Goal: Task Accomplishment & Management: Use online tool/utility

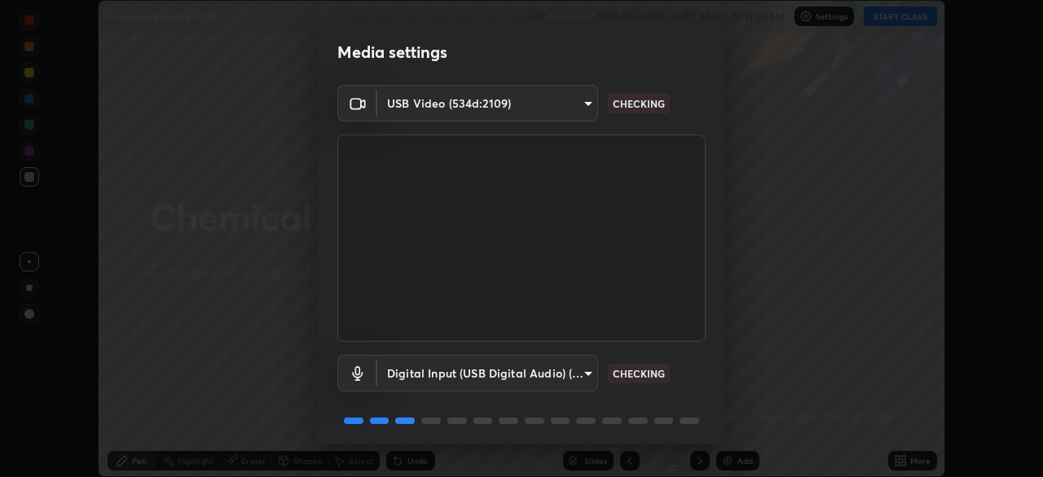
scroll to position [57, 0]
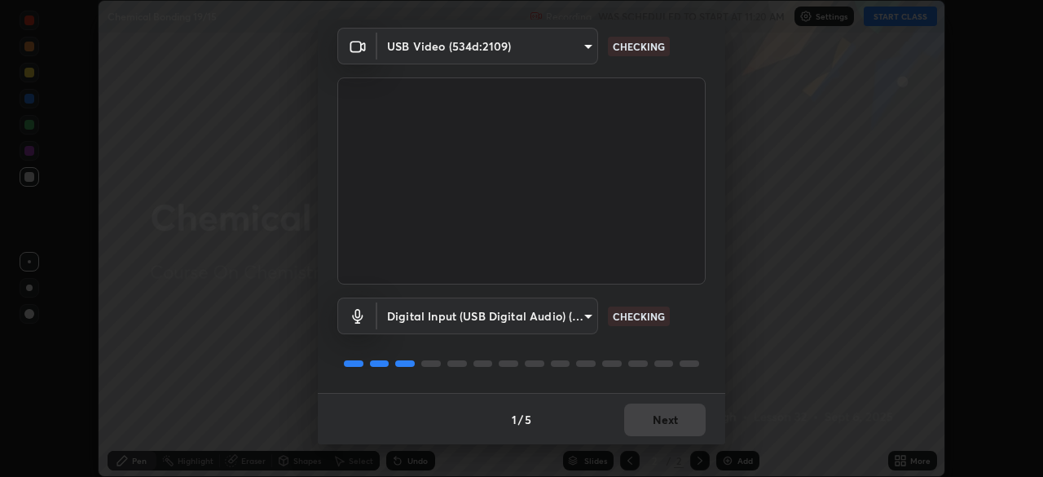
click at [659, 429] on div "1 / 5 Next" at bounding box center [521, 419] width 407 height 52
click at [660, 429] on div "1 / 5 Next" at bounding box center [521, 419] width 407 height 52
click at [663, 426] on div "1 / 5 Next" at bounding box center [521, 419] width 407 height 52
click at [663, 417] on div "1 / 5 Next" at bounding box center [521, 419] width 407 height 52
click at [670, 416] on div "1 / 5 Next" at bounding box center [521, 419] width 407 height 52
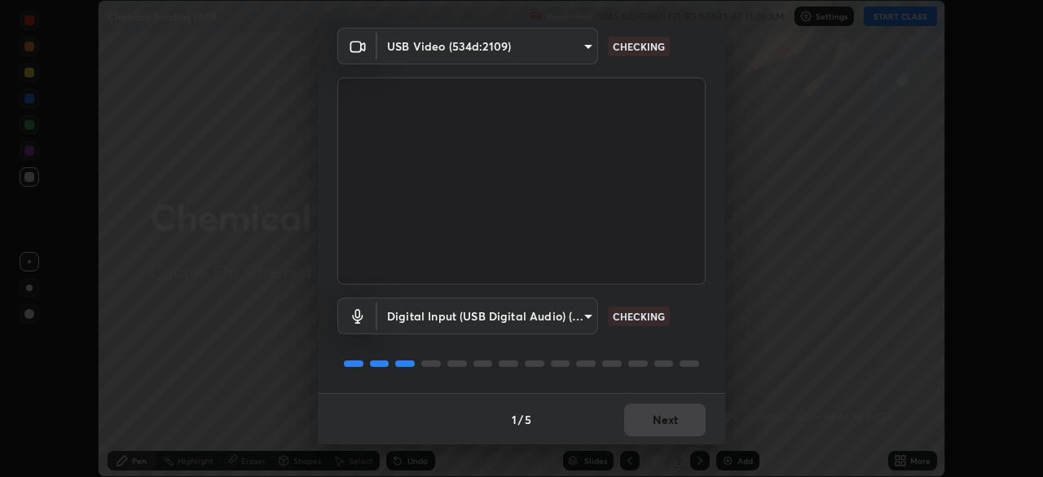
click at [671, 419] on div "1 / 5 Next" at bounding box center [521, 419] width 407 height 52
click at [654, 422] on div "1 / 5 Next" at bounding box center [521, 419] width 407 height 52
click at [684, 420] on div "1 / 5 Next" at bounding box center [521, 419] width 407 height 52
click at [674, 424] on div "1 / 5 Next" at bounding box center [521, 419] width 407 height 52
click at [667, 428] on div "1 / 5 Next" at bounding box center [521, 419] width 407 height 52
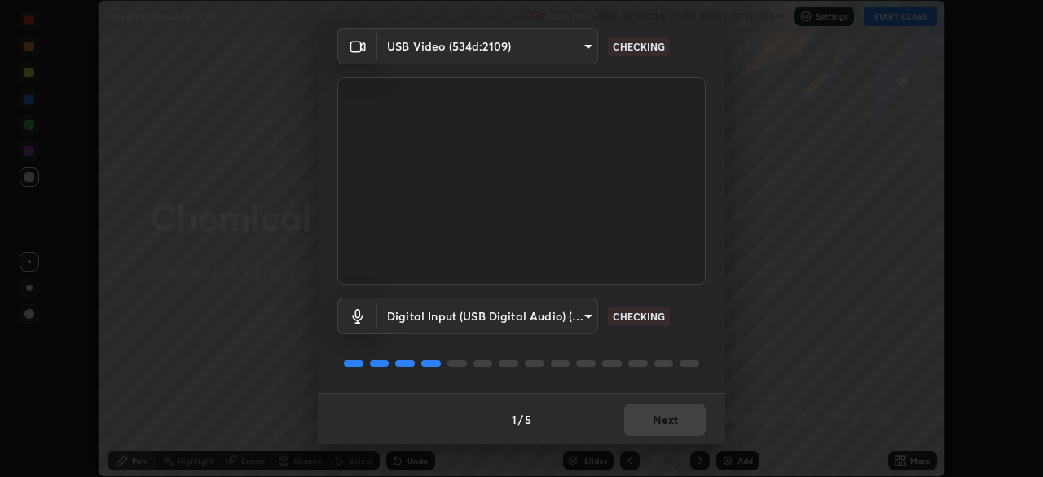
click at [663, 429] on button "Next" at bounding box center [664, 419] width 81 height 33
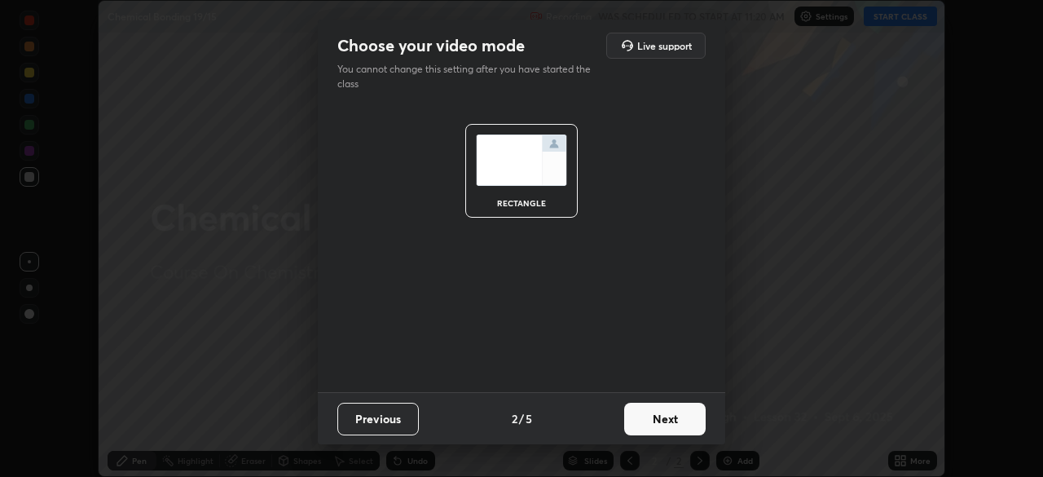
scroll to position [0, 0]
click at [663, 434] on button "Next" at bounding box center [664, 419] width 81 height 33
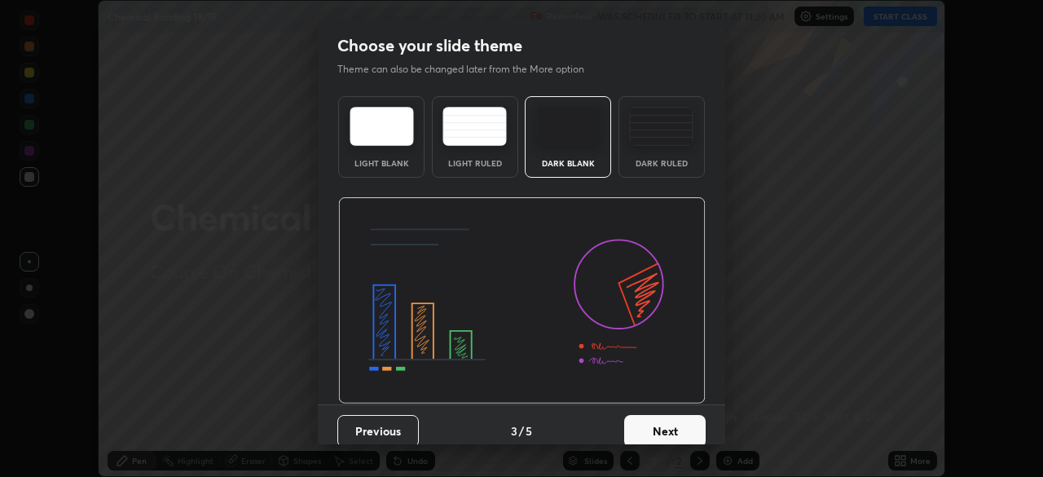
click at [667, 441] on button "Next" at bounding box center [664, 431] width 81 height 33
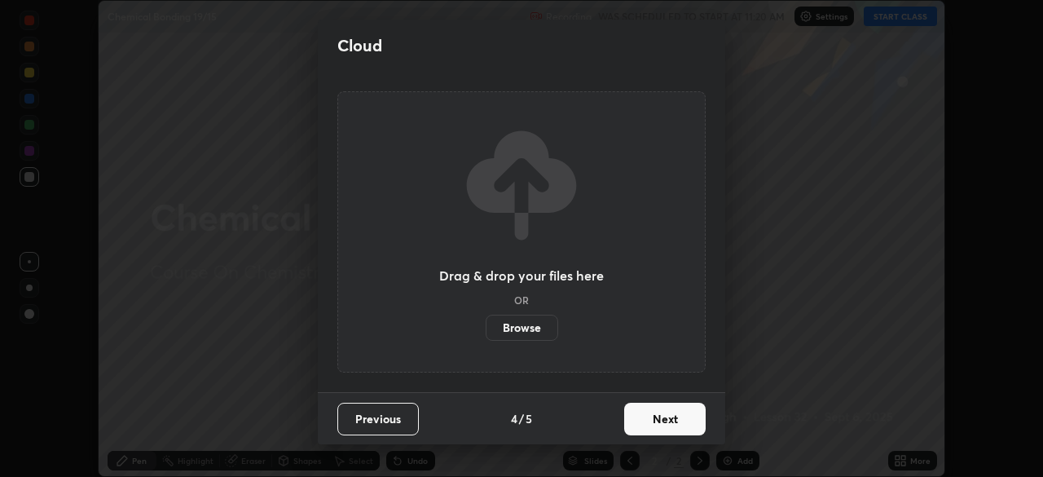
click at [667, 431] on button "Next" at bounding box center [664, 419] width 81 height 33
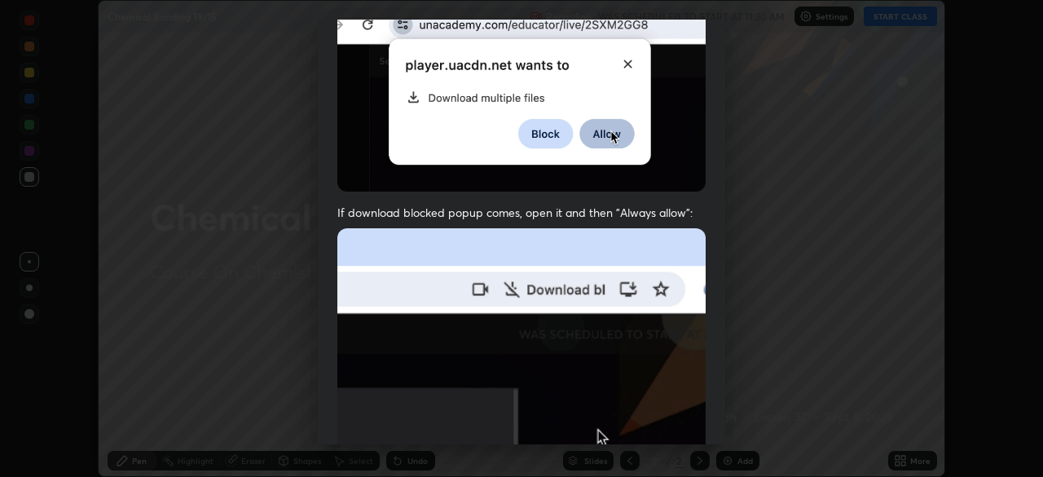
scroll to position [175, 0]
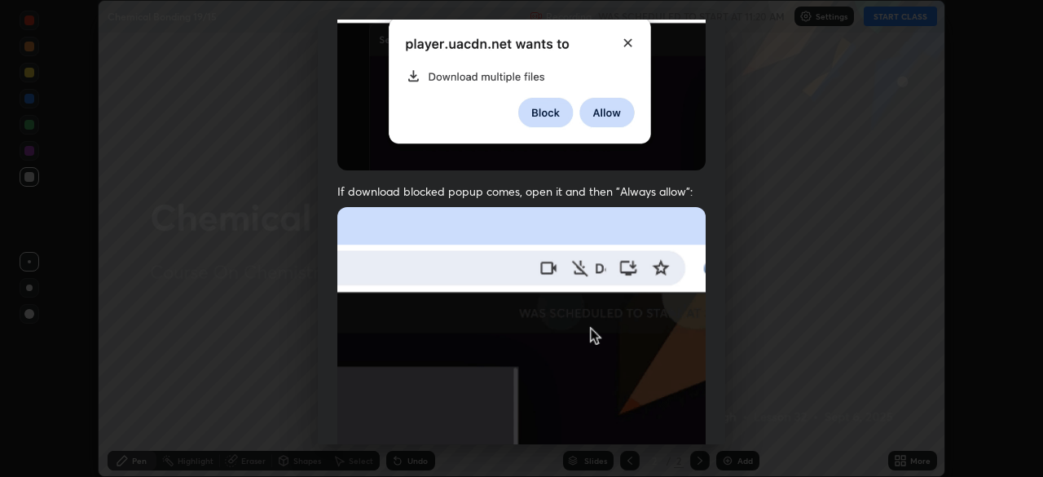
click at [619, 444] on div "Allow automatic downloads Please provide the following download permissions to …" at bounding box center [521, 238] width 1043 height 477
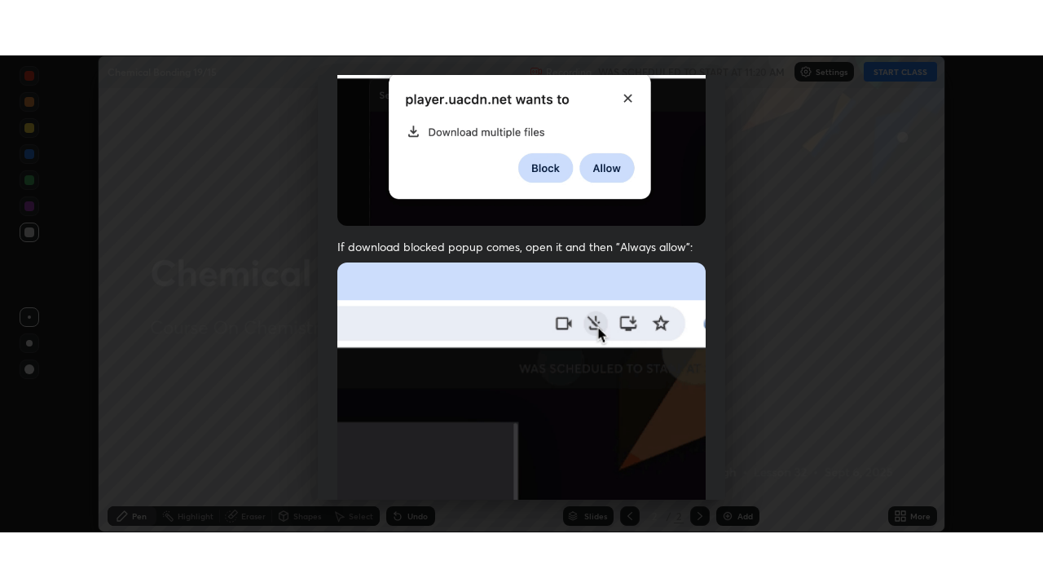
scroll to position [390, 0]
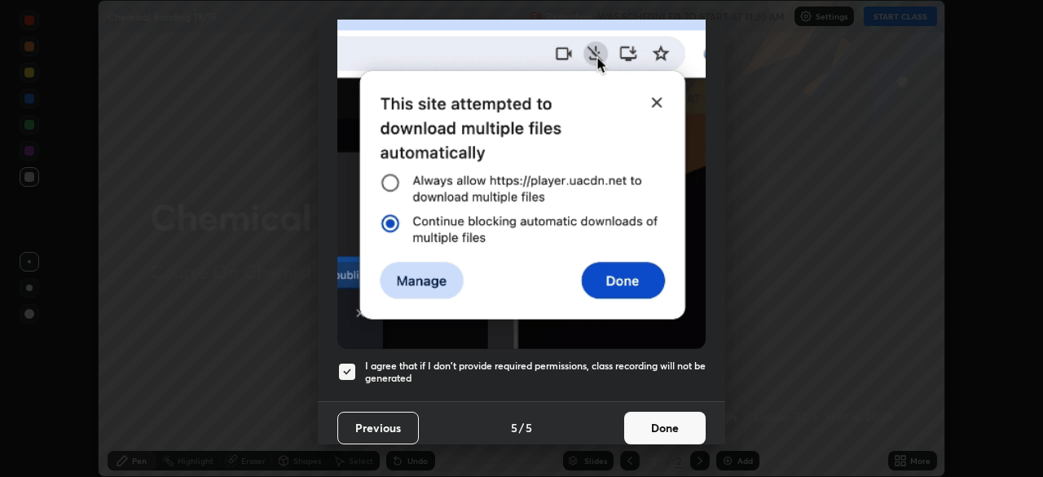
click at [672, 420] on button "Done" at bounding box center [664, 428] width 81 height 33
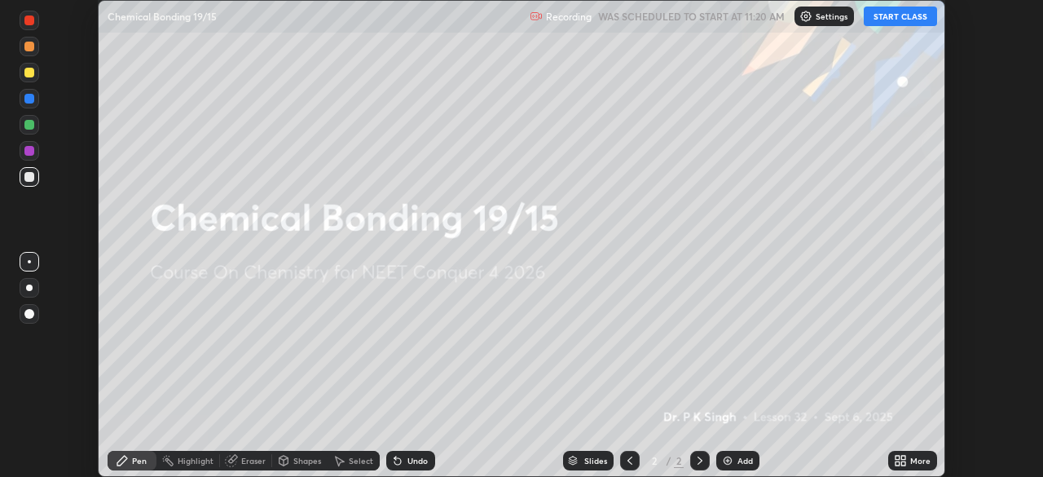
click at [890, 458] on div "More" at bounding box center [912, 461] width 49 height 20
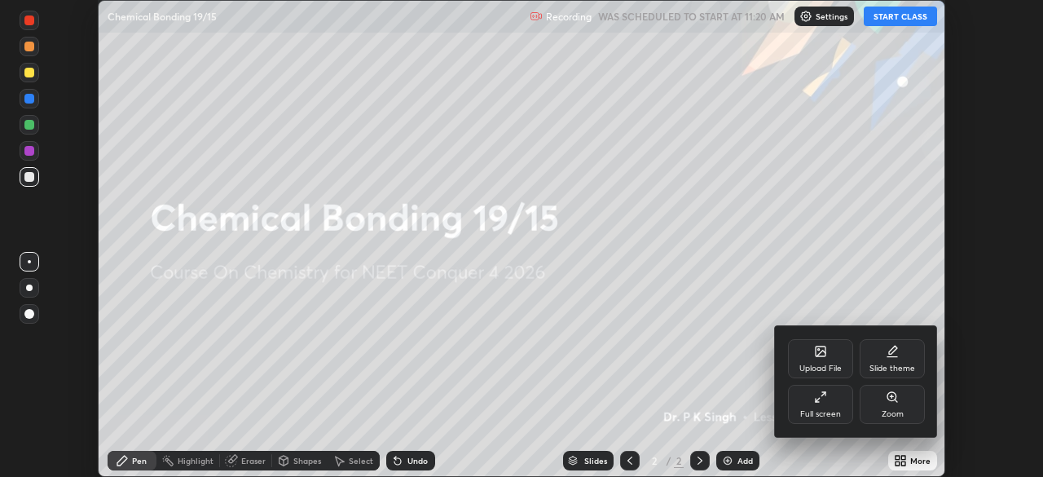
click at [825, 403] on icon at bounding box center [820, 396] width 13 height 13
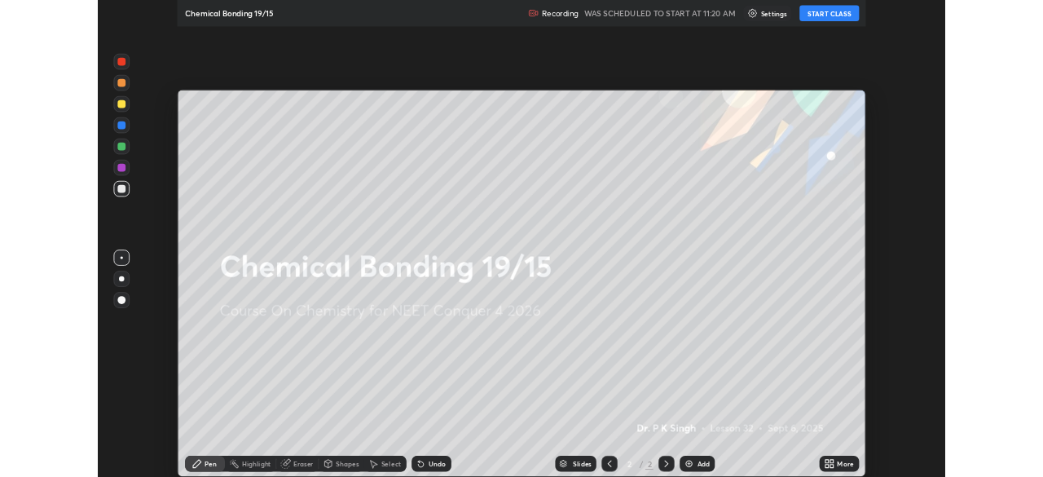
scroll to position [587, 1043]
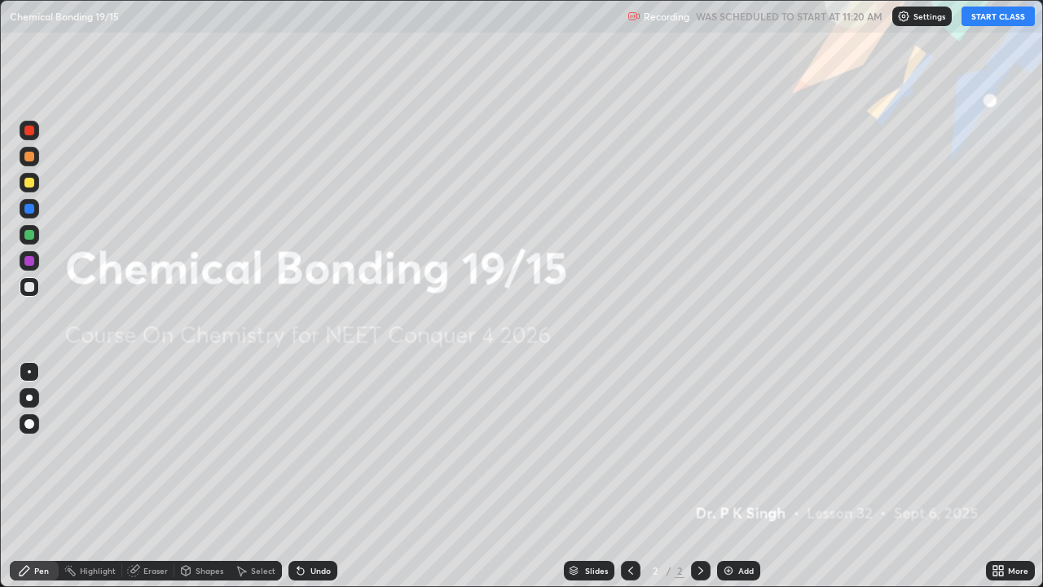
click at [1016, 476] on div "More" at bounding box center [1018, 570] width 20 height 8
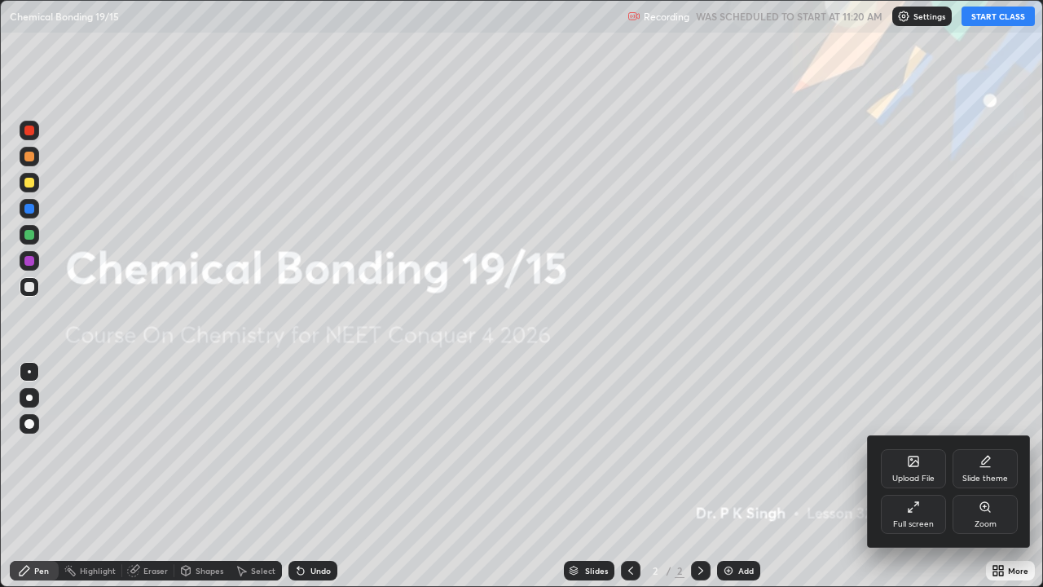
click at [916, 475] on div "Upload File" at bounding box center [913, 478] width 42 height 8
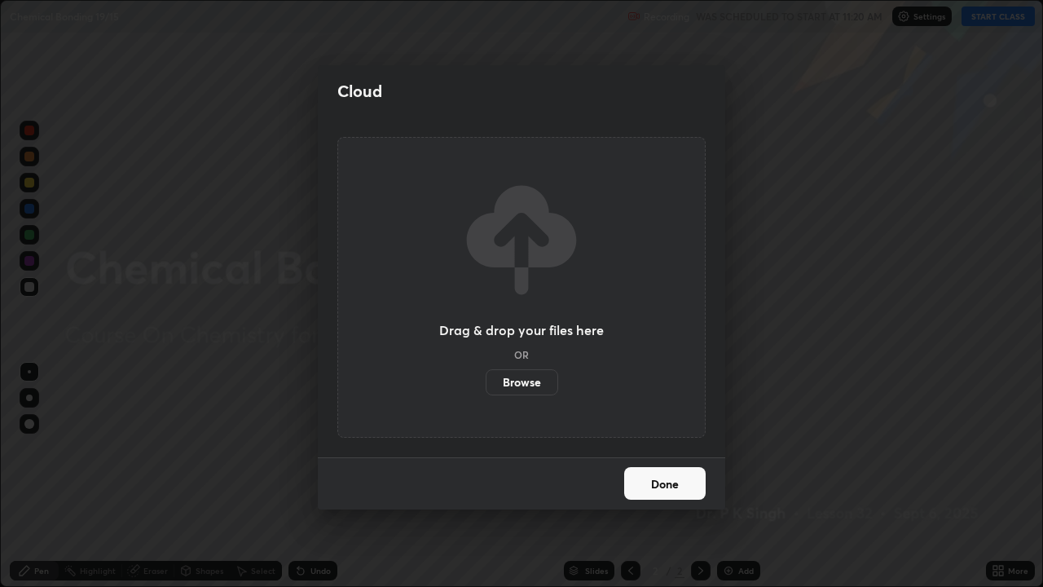
click at [532, 376] on label "Browse" at bounding box center [522, 382] width 73 height 26
click at [486, 376] on input "Browse" at bounding box center [486, 382] width 0 height 26
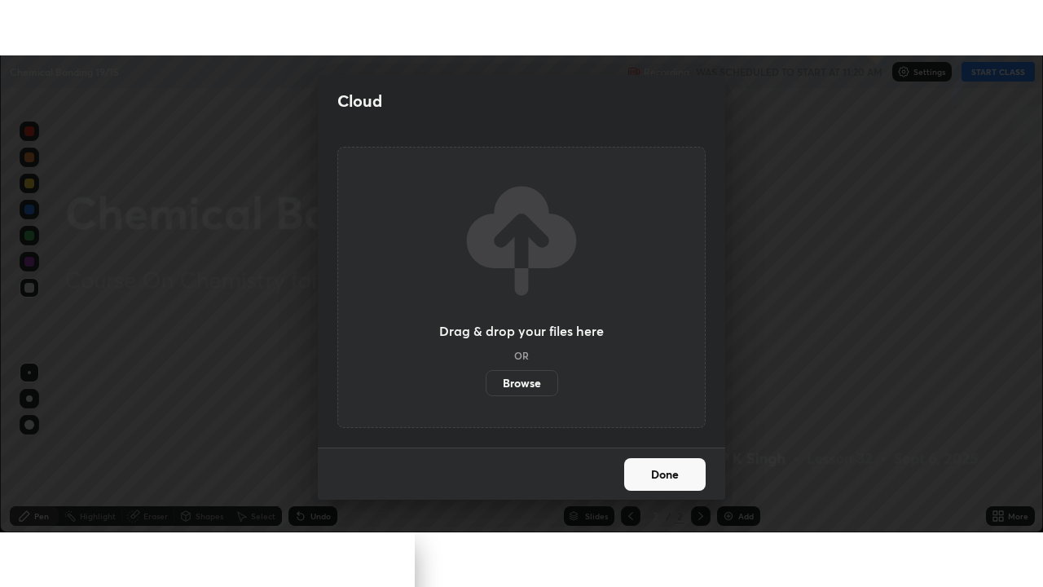
scroll to position [81015, 80449]
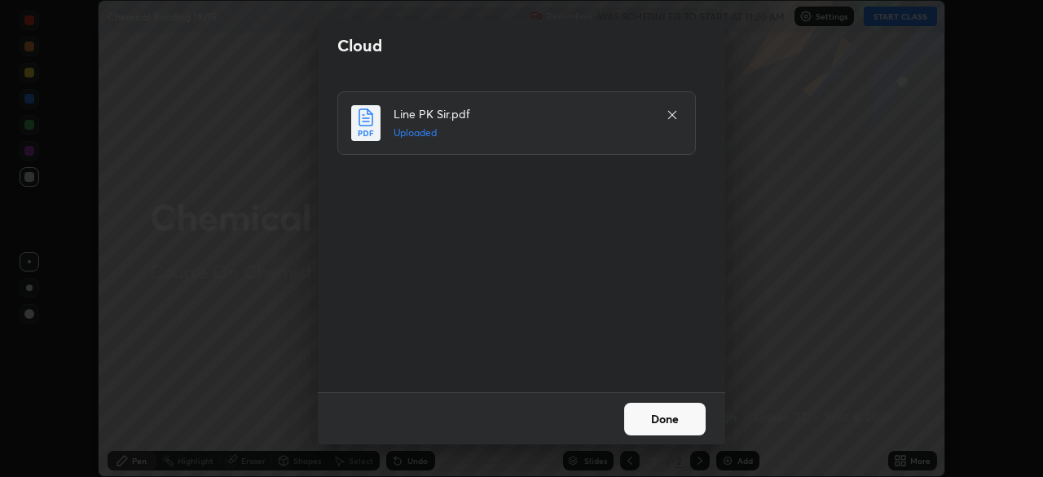
click at [660, 417] on button "Done" at bounding box center [664, 419] width 81 height 33
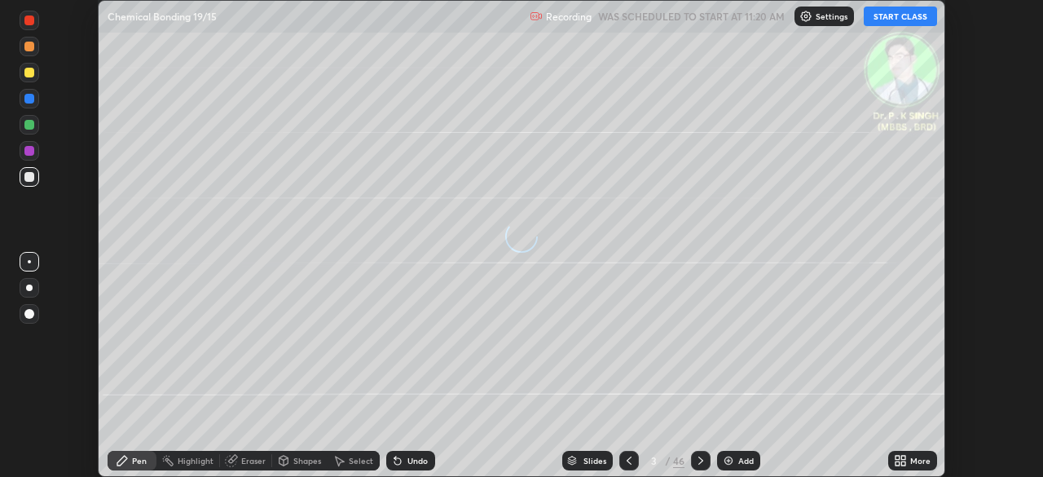
click at [907, 461] on div "More" at bounding box center [912, 461] width 49 height 20
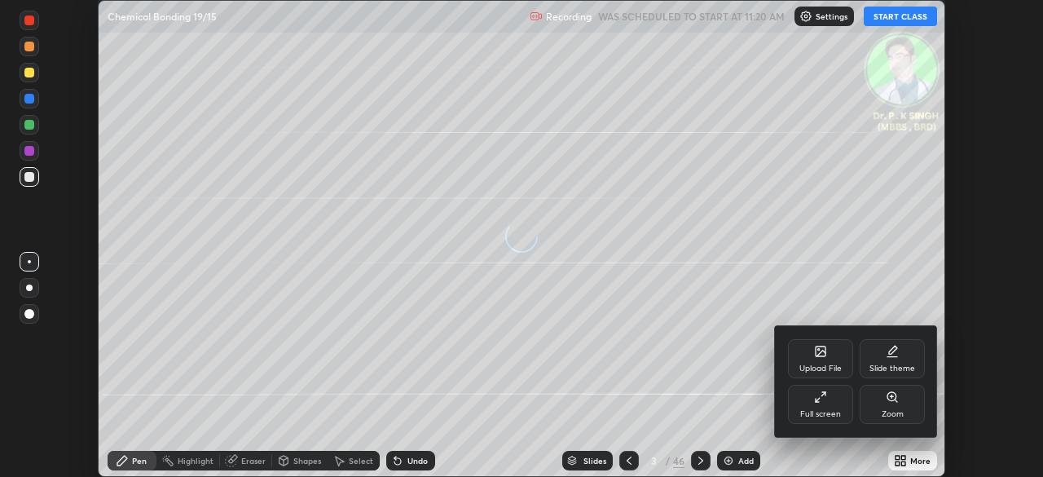
click at [828, 394] on div "Full screen" at bounding box center [820, 404] width 65 height 39
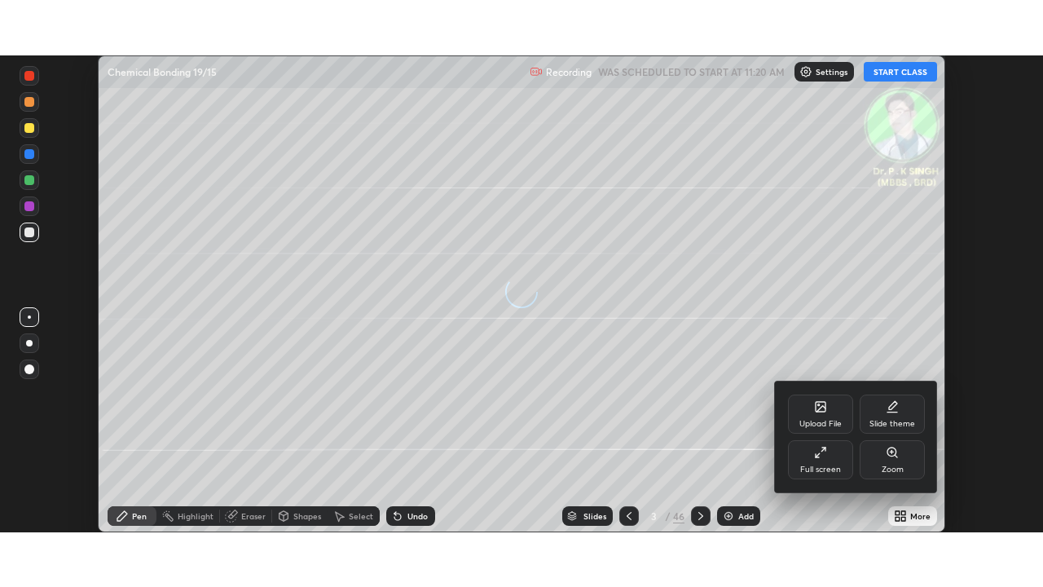
scroll to position [587, 1043]
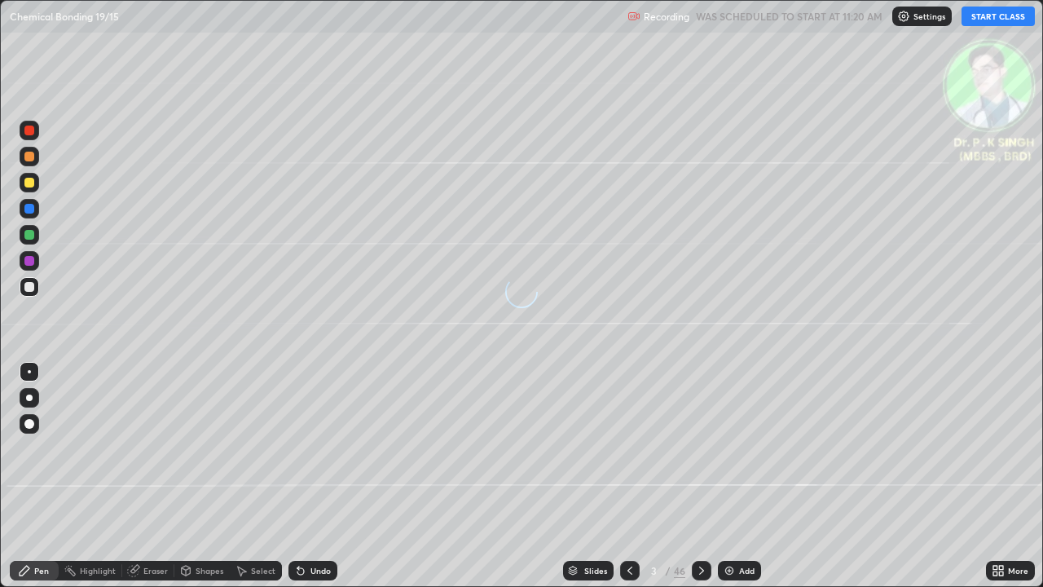
click at [984, 14] on button "START CLASS" at bounding box center [998, 17] width 73 height 20
click at [33, 181] on div at bounding box center [29, 183] width 10 height 10
click at [28, 235] on div at bounding box center [29, 235] width 10 height 10
click at [699, 476] on icon at bounding box center [701, 570] width 13 height 13
click at [37, 238] on div at bounding box center [30, 235] width 20 height 20
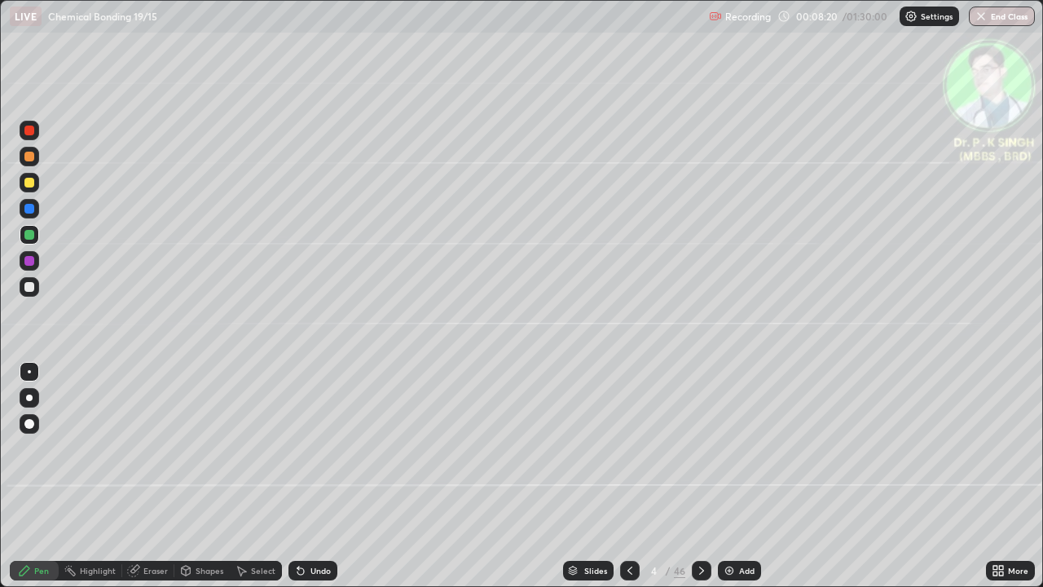
click at [135, 476] on icon at bounding box center [133, 570] width 13 height 13
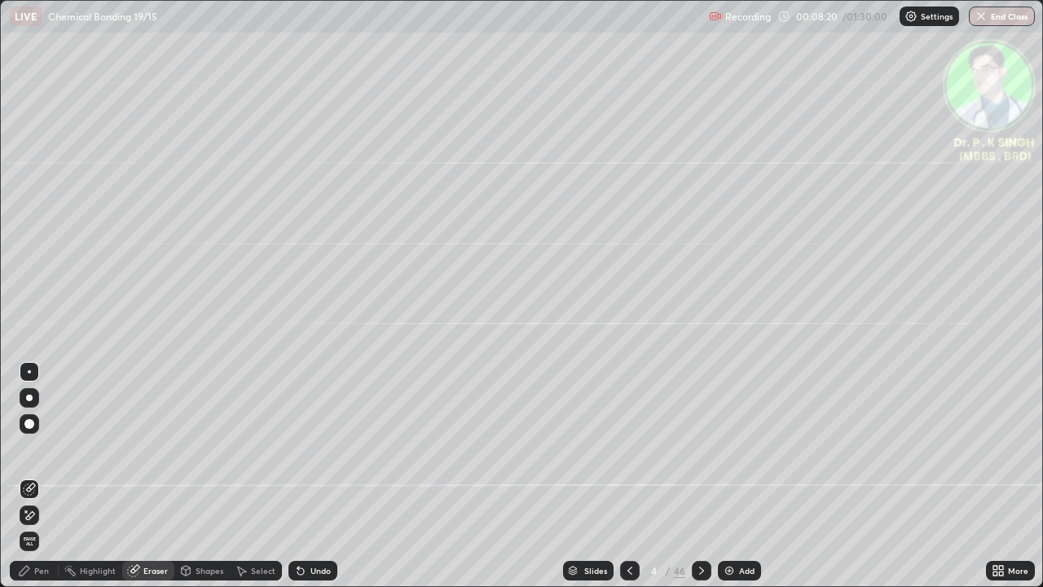
click at [33, 476] on icon at bounding box center [29, 516] width 13 height 14
click at [37, 476] on div "Pen" at bounding box center [34, 571] width 49 height 20
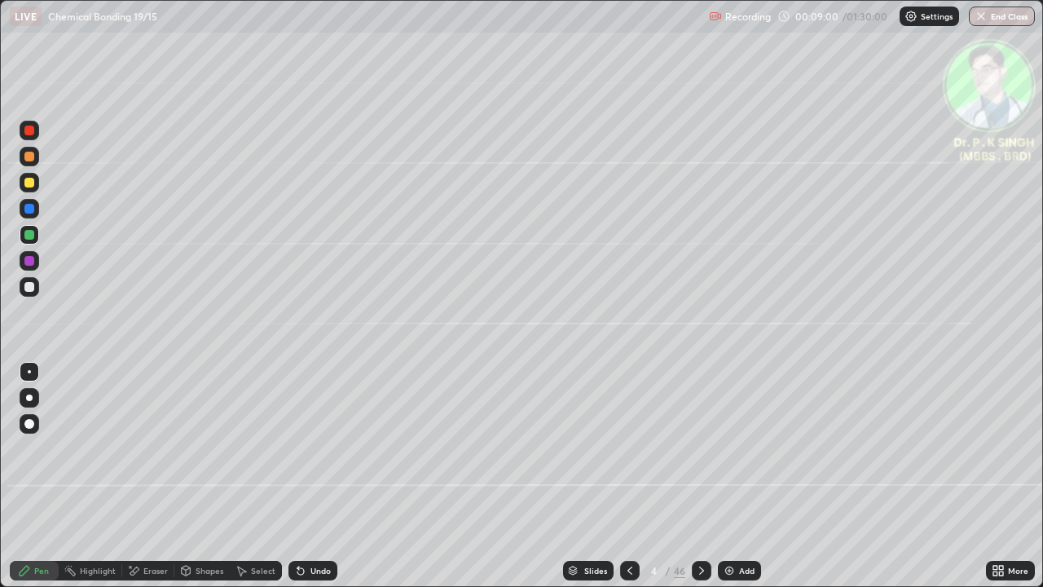
click at [702, 476] on div at bounding box center [702, 570] width 20 height 33
click at [609, 476] on div "Slides" at bounding box center [588, 571] width 51 height 20
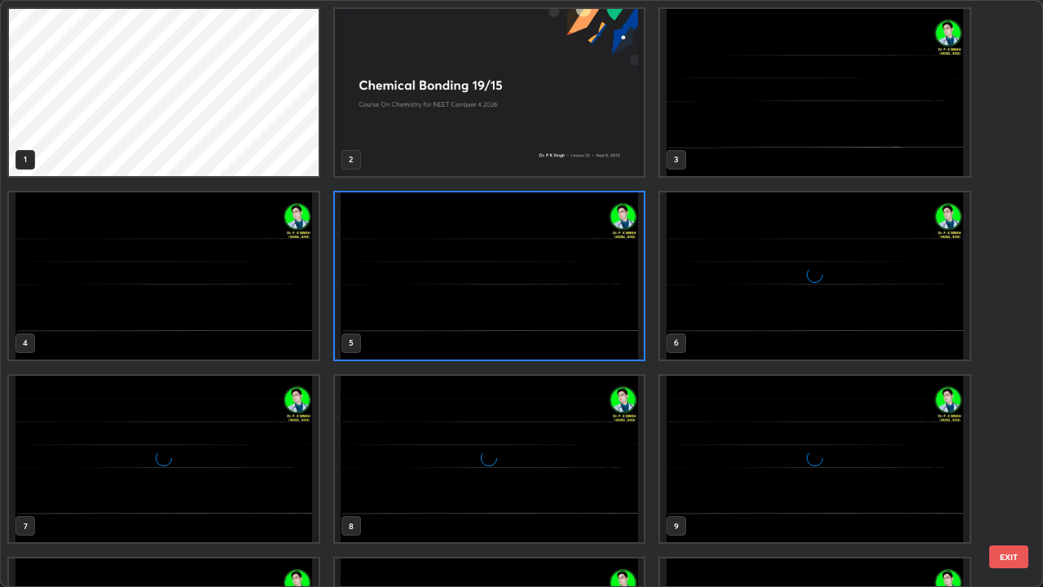
scroll to position [580, 1033]
click at [554, 438] on img "grid" at bounding box center [490, 459] width 310 height 167
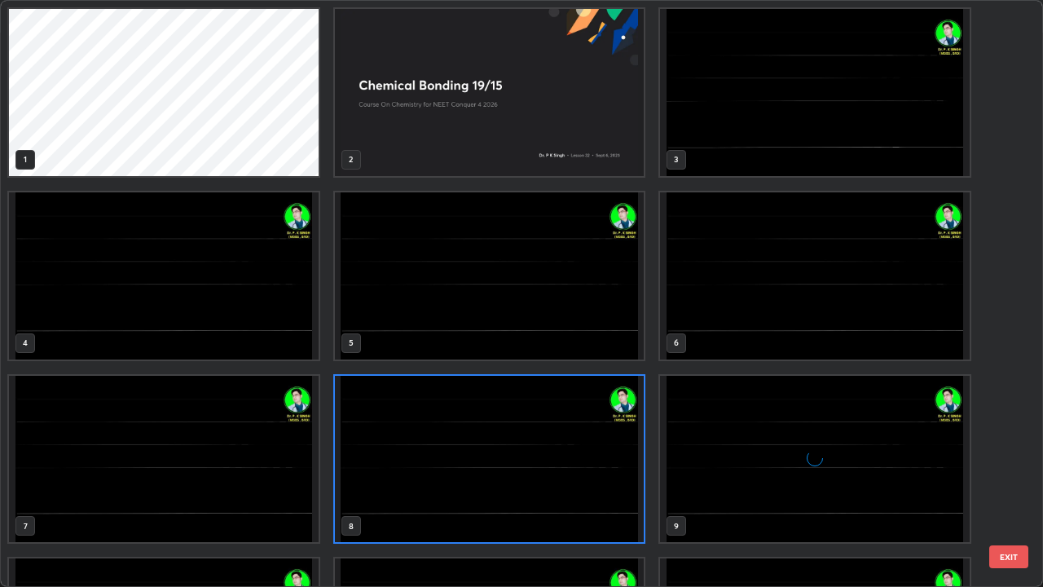
click at [549, 439] on img "grid" at bounding box center [490, 459] width 310 height 167
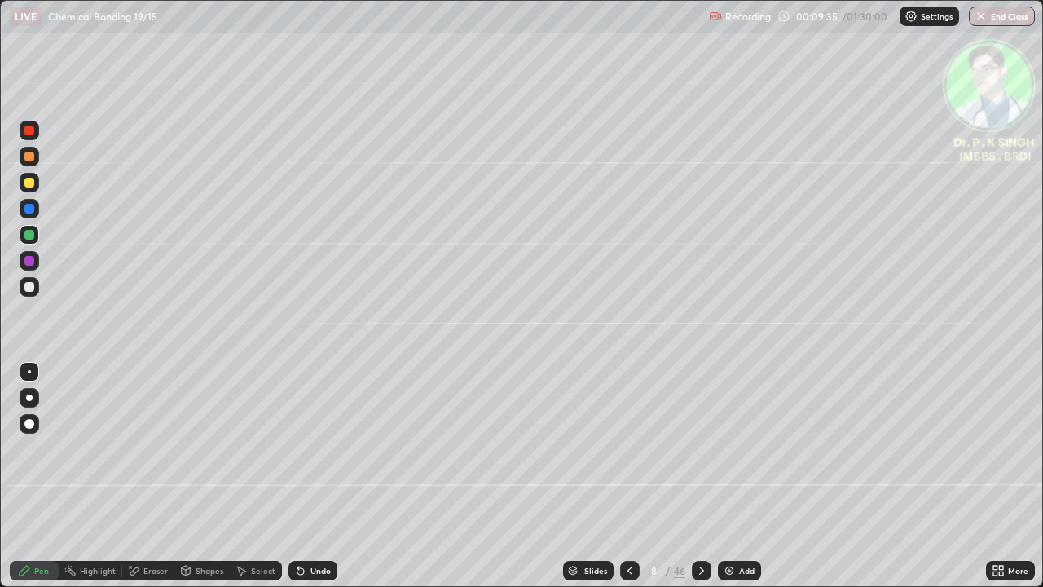
click at [627, 476] on div at bounding box center [630, 571] width 20 height 20
click at [620, 476] on div at bounding box center [630, 571] width 20 height 20
click at [627, 476] on icon at bounding box center [629, 570] width 13 height 13
click at [630, 476] on icon at bounding box center [629, 570] width 13 height 13
click at [701, 476] on icon at bounding box center [701, 570] width 5 height 8
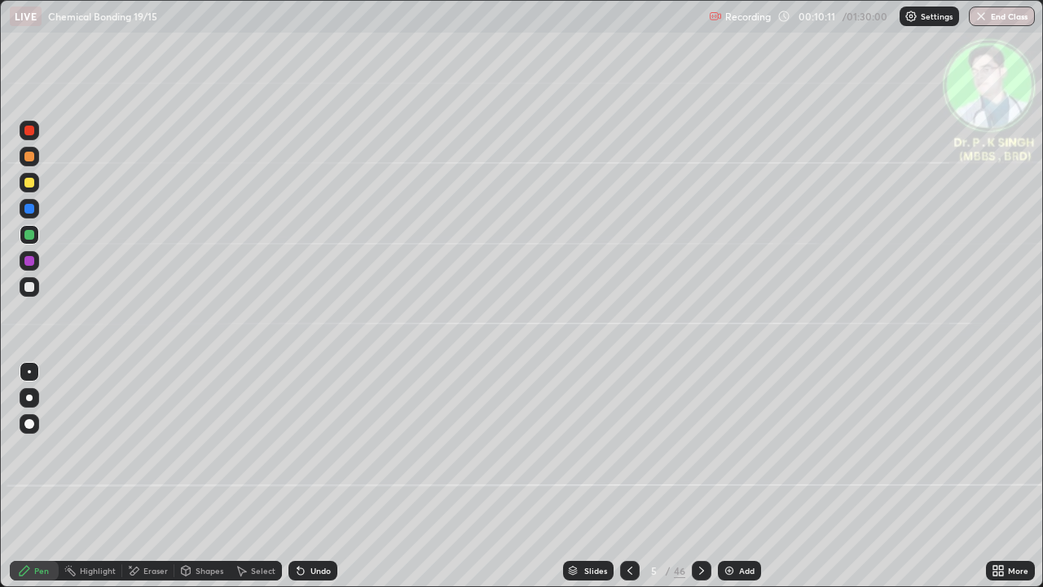
click at [132, 476] on icon at bounding box center [133, 571] width 13 height 14
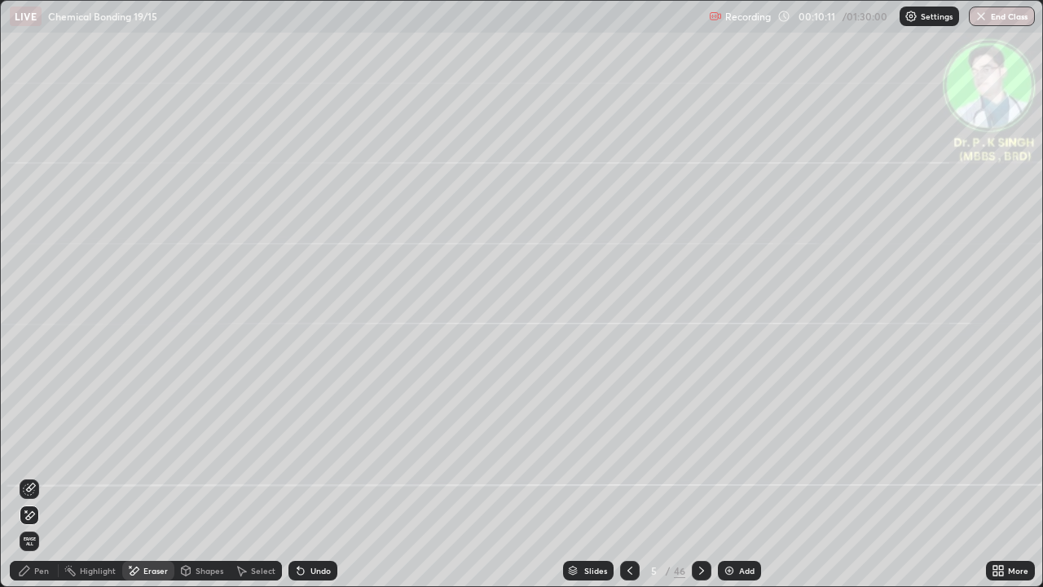
click at [31, 476] on div "Erase all" at bounding box center [30, 541] width 20 height 20
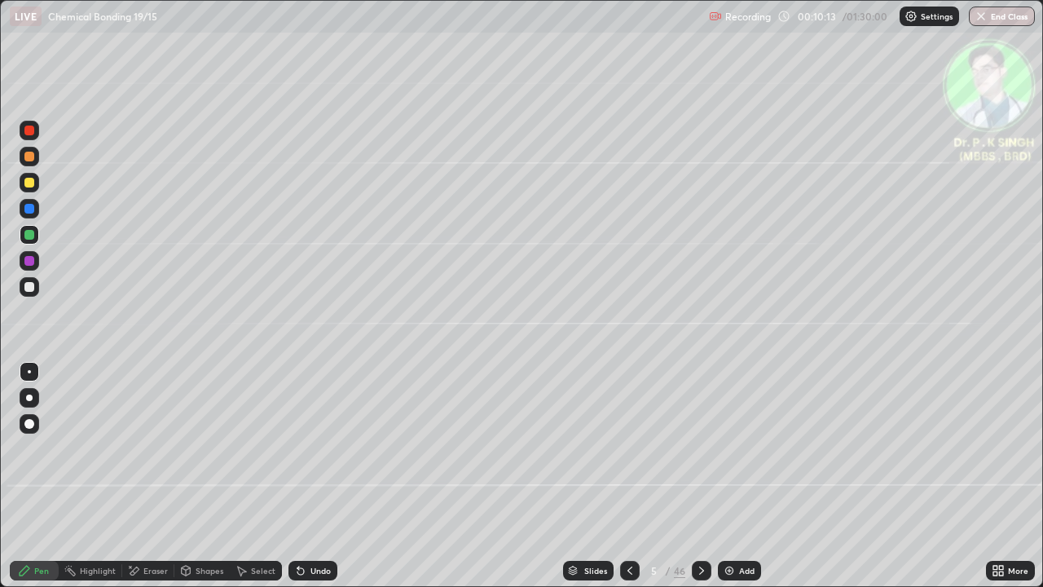
click at [33, 210] on div at bounding box center [29, 209] width 10 height 10
click at [31, 184] on div at bounding box center [29, 183] width 10 height 10
click at [29, 184] on div at bounding box center [29, 183] width 10 height 10
click at [33, 181] on div at bounding box center [29, 183] width 10 height 10
click at [702, 476] on icon at bounding box center [701, 570] width 13 height 13
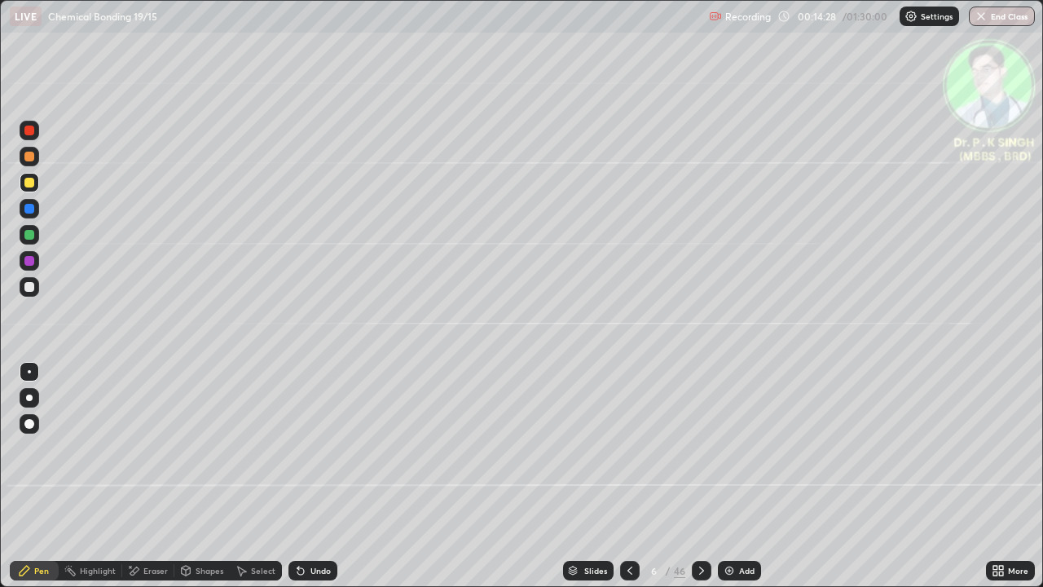
click at [36, 182] on div at bounding box center [30, 183] width 20 height 20
click at [628, 476] on icon at bounding box center [629, 570] width 13 height 13
click at [699, 476] on icon at bounding box center [701, 570] width 13 height 13
click at [29, 183] on div at bounding box center [29, 183] width 10 height 10
click at [33, 476] on div "Pen" at bounding box center [34, 571] width 49 height 20
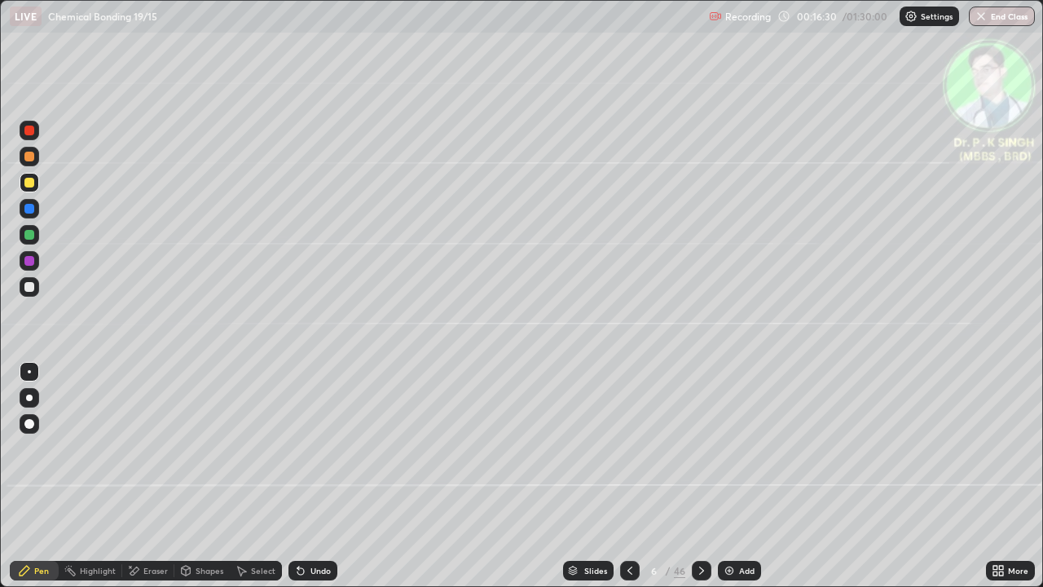
click at [702, 476] on div at bounding box center [702, 571] width 20 height 20
click at [31, 183] on div at bounding box center [29, 183] width 10 height 10
click at [132, 476] on icon at bounding box center [133, 571] width 13 height 14
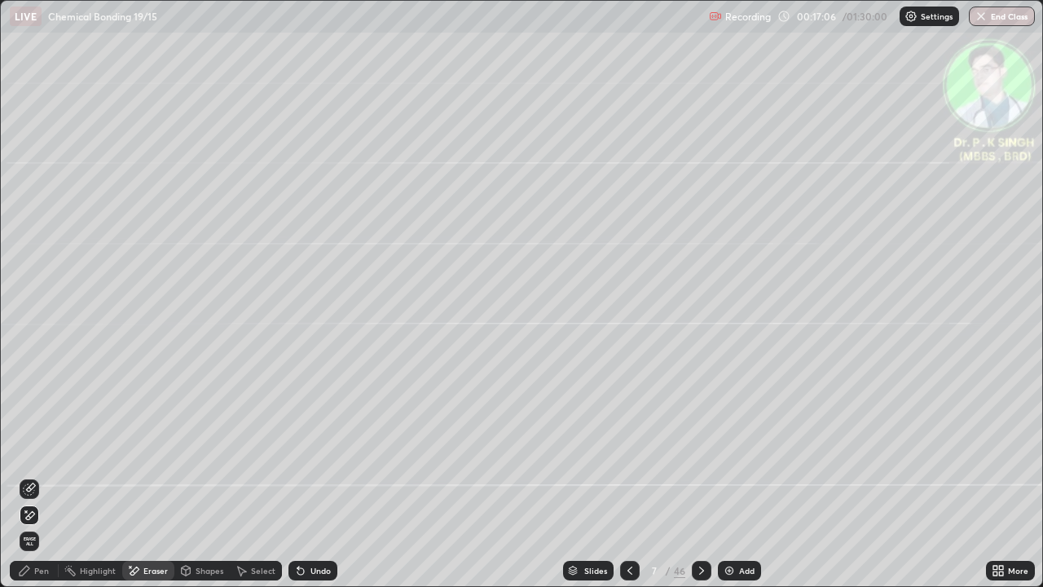
click at [33, 476] on icon at bounding box center [29, 488] width 13 height 13
click at [28, 476] on icon at bounding box center [24, 570] width 13 height 13
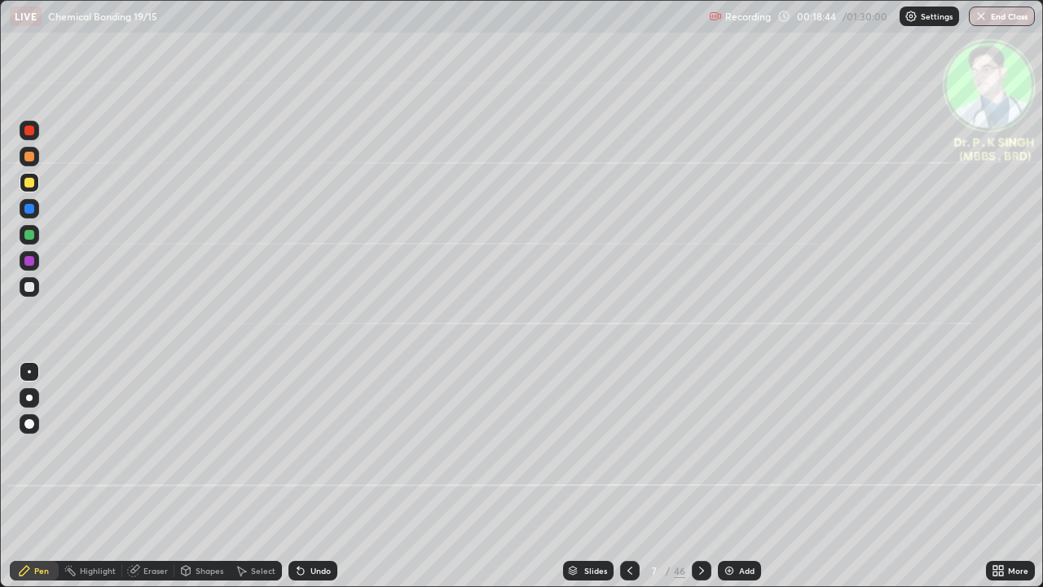
click at [700, 476] on icon at bounding box center [701, 570] width 13 height 13
click at [701, 476] on icon at bounding box center [701, 570] width 5 height 8
click at [29, 184] on div at bounding box center [29, 183] width 10 height 10
click at [37, 211] on div at bounding box center [30, 209] width 20 height 20
click at [30, 183] on div at bounding box center [29, 183] width 10 height 10
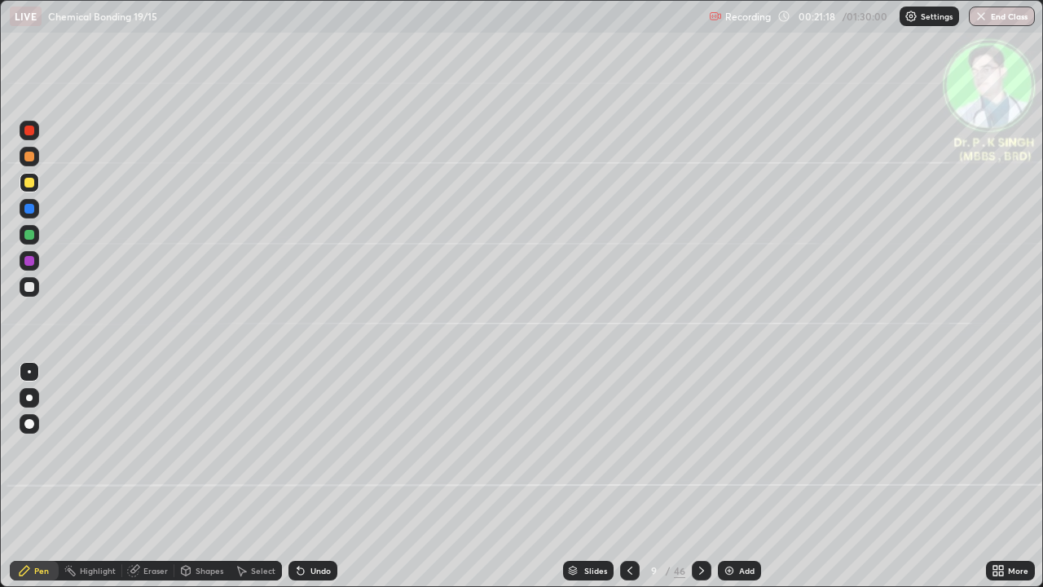
click at [40, 168] on div at bounding box center [29, 156] width 26 height 26
click at [701, 476] on icon at bounding box center [701, 570] width 13 height 13
click at [33, 183] on div at bounding box center [29, 183] width 10 height 10
click at [31, 185] on div at bounding box center [29, 183] width 10 height 10
click at [700, 476] on icon at bounding box center [701, 570] width 13 height 13
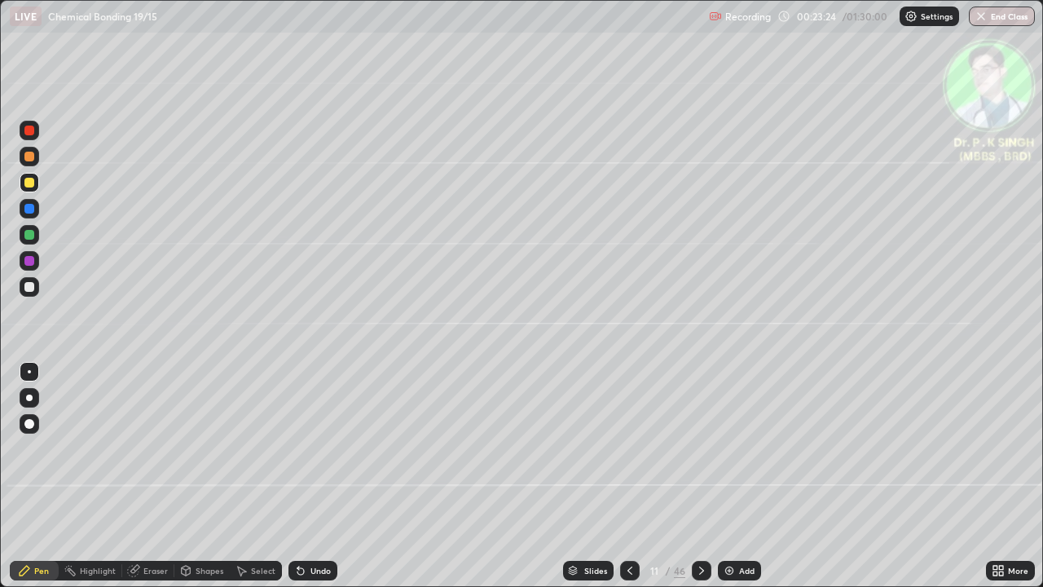
click at [36, 183] on div at bounding box center [30, 183] width 20 height 20
click at [696, 476] on div at bounding box center [702, 570] width 20 height 33
click at [29, 210] on div at bounding box center [29, 209] width 10 height 10
click at [33, 183] on div at bounding box center [29, 183] width 10 height 10
click at [33, 184] on div at bounding box center [29, 183] width 10 height 10
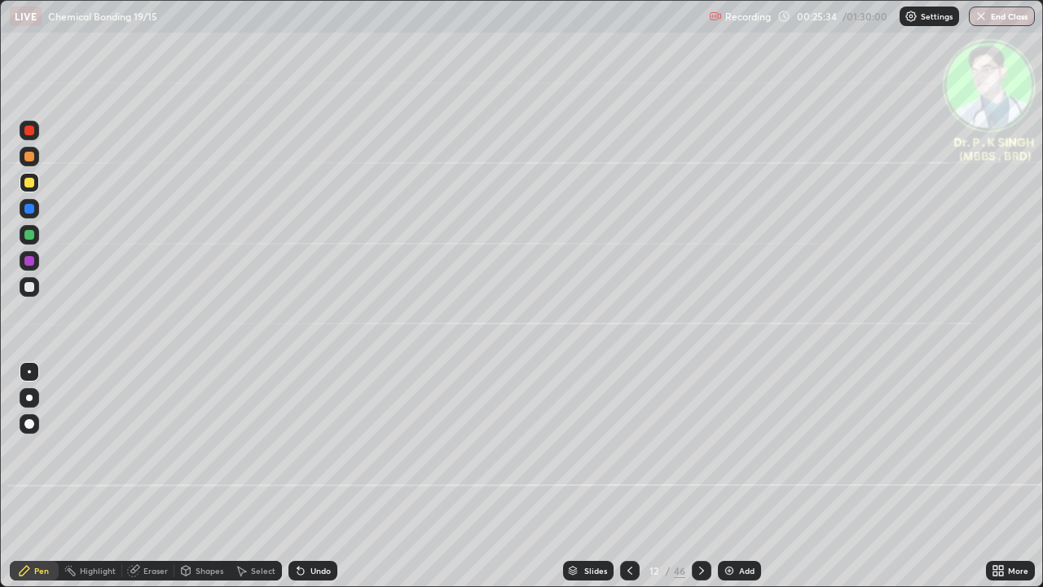
click at [701, 476] on icon at bounding box center [701, 570] width 13 height 13
click at [628, 476] on icon at bounding box center [629, 570] width 13 height 13
click at [621, 476] on div at bounding box center [630, 571] width 20 height 20
click at [698, 476] on div at bounding box center [702, 570] width 20 height 33
click at [31, 179] on div at bounding box center [29, 183] width 10 height 10
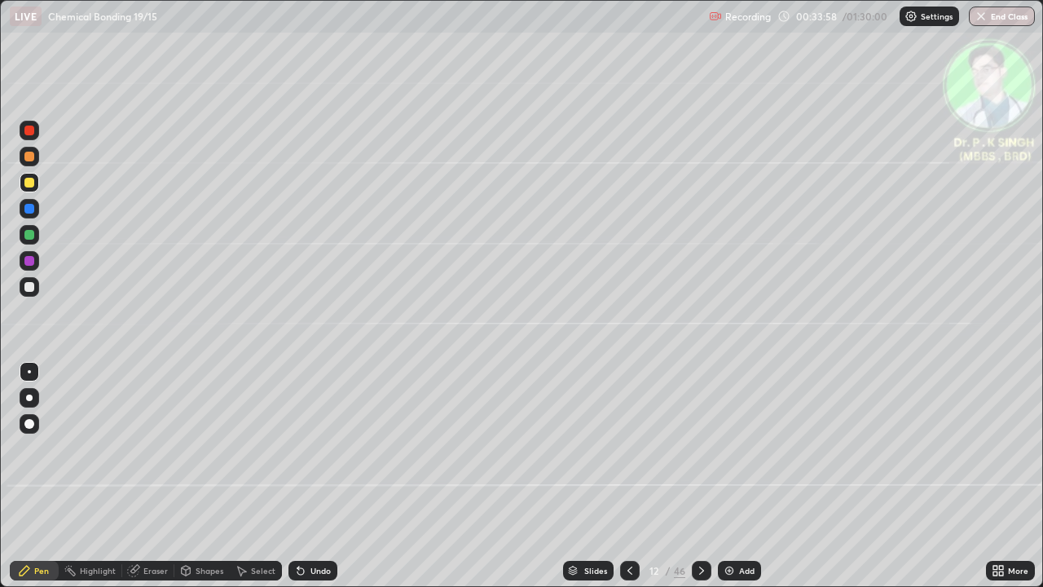
click at [701, 476] on icon at bounding box center [701, 570] width 13 height 13
click at [139, 476] on div "Eraser" at bounding box center [148, 571] width 52 height 20
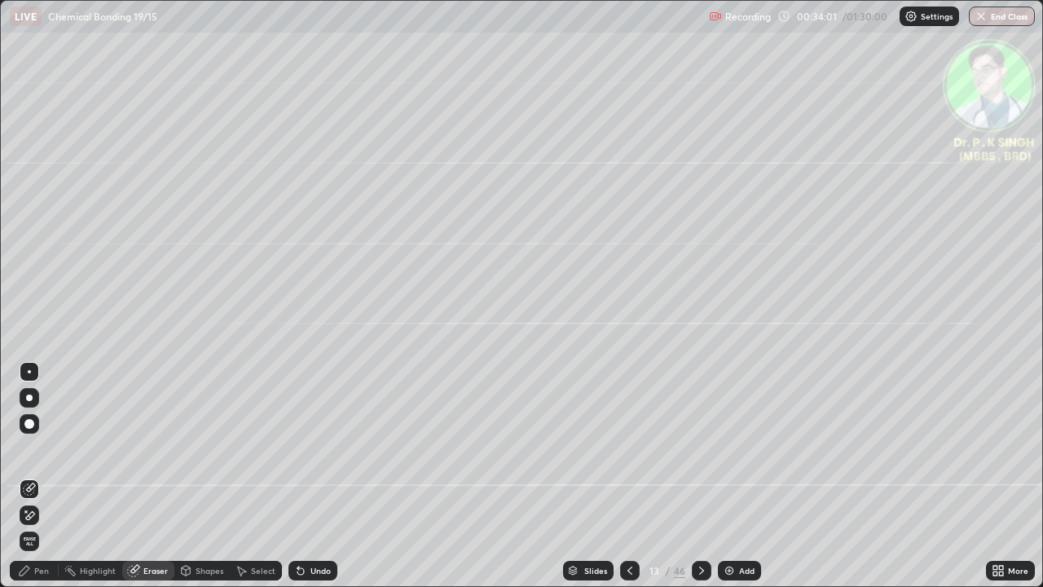
click at [29, 476] on span "Erase all" at bounding box center [29, 541] width 18 height 10
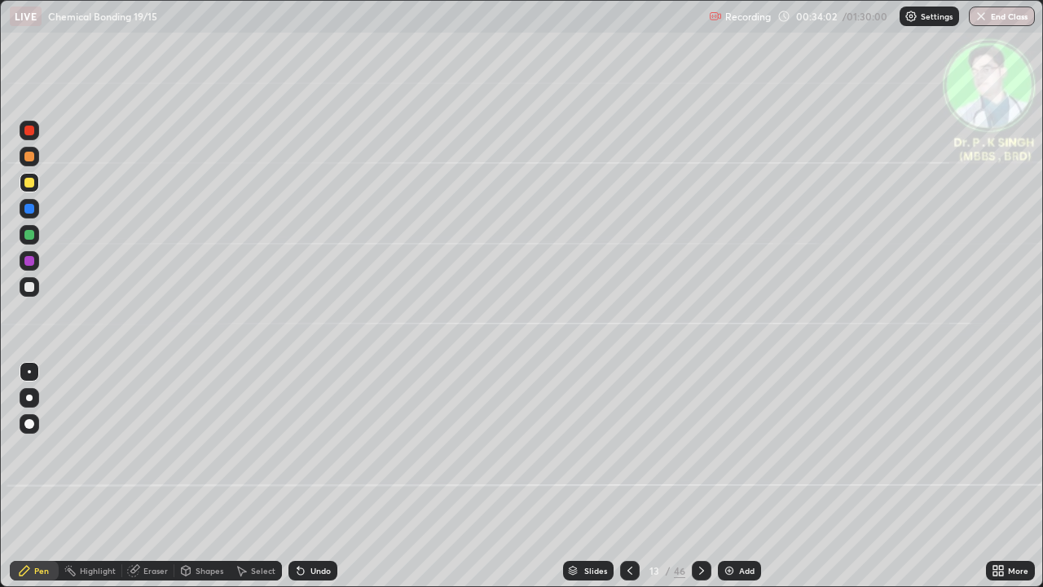
click at [29, 210] on div at bounding box center [29, 209] width 10 height 10
click at [24, 184] on div at bounding box center [29, 183] width 10 height 10
click at [701, 476] on icon at bounding box center [701, 570] width 13 height 13
click at [632, 476] on div at bounding box center [630, 571] width 20 height 20
click at [704, 476] on icon at bounding box center [701, 570] width 13 height 13
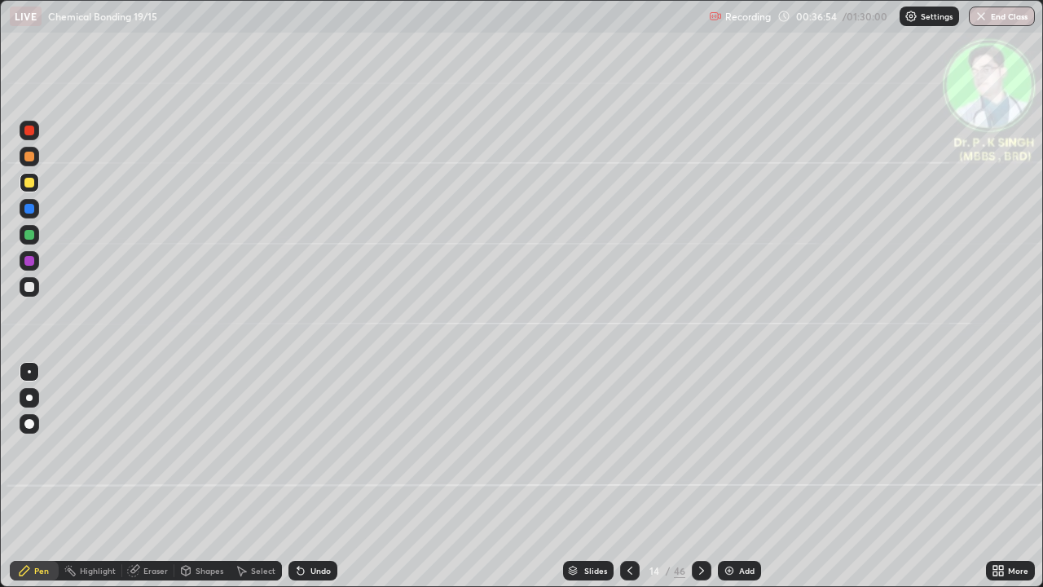
click at [137, 476] on icon at bounding box center [133, 570] width 13 height 13
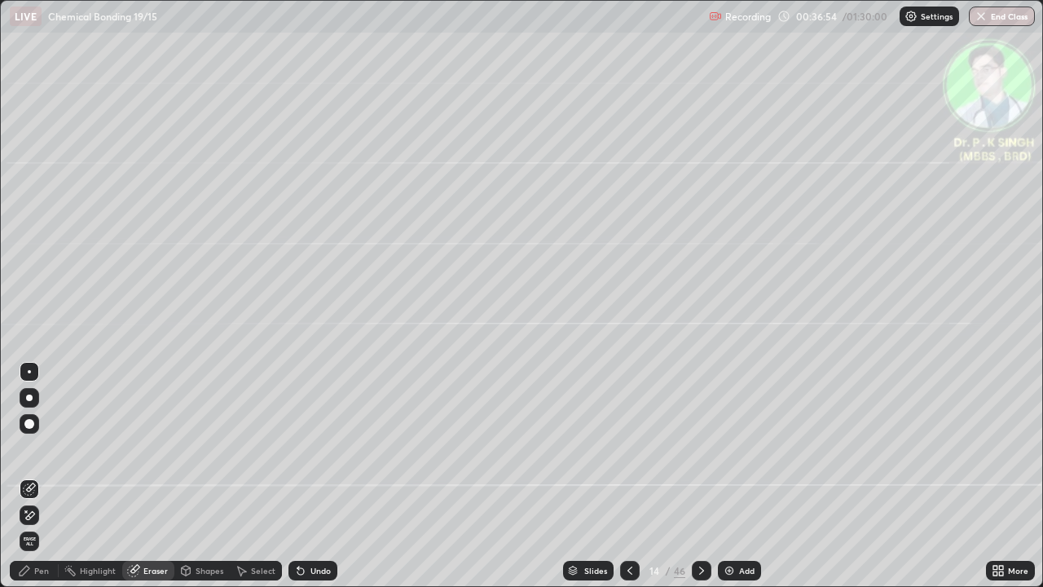
click at [29, 476] on span "Erase all" at bounding box center [29, 541] width 18 height 10
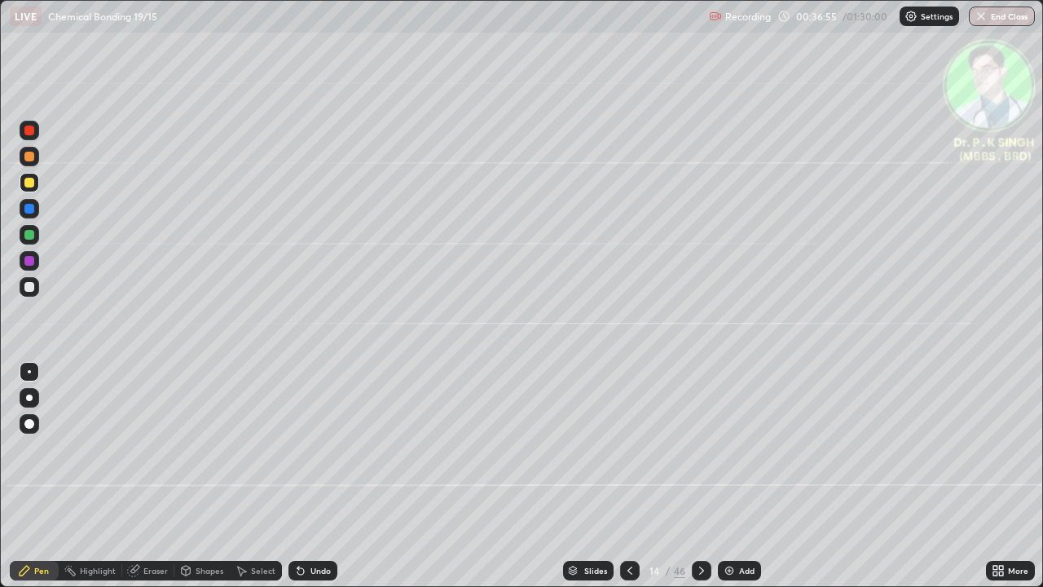
click at [30, 205] on div at bounding box center [29, 209] width 10 height 10
click at [30, 209] on div at bounding box center [29, 209] width 10 height 10
click at [142, 476] on div "Eraser" at bounding box center [148, 571] width 52 height 20
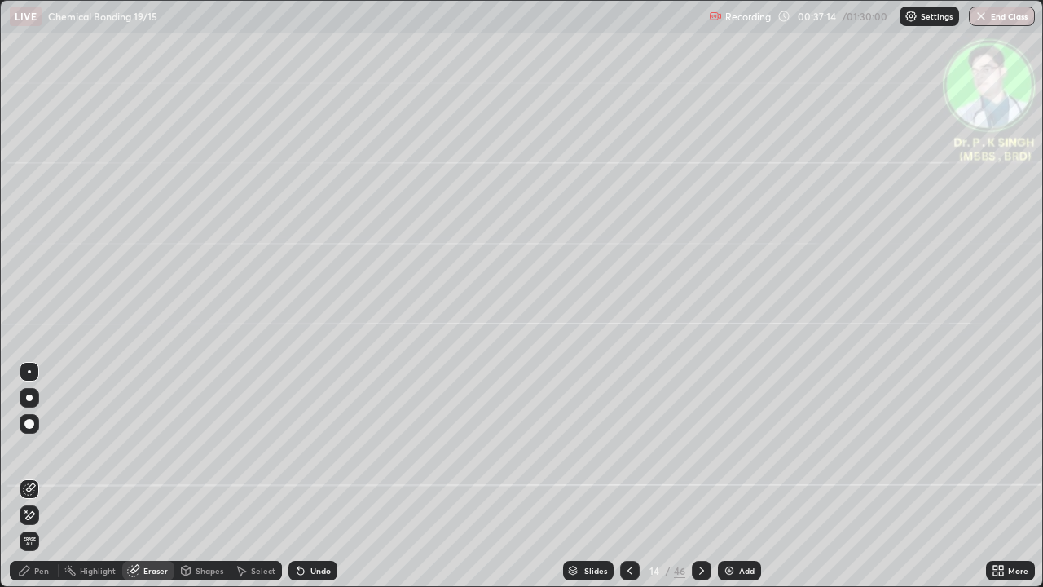
click at [35, 476] on icon at bounding box center [29, 516] width 13 height 14
click at [38, 476] on div "Pen" at bounding box center [41, 570] width 15 height 8
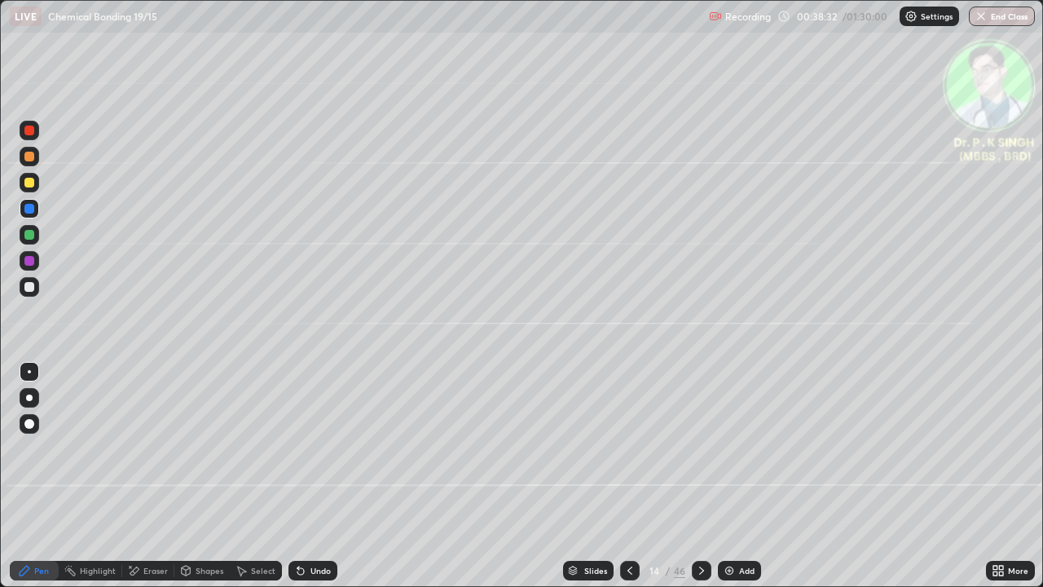
click at [701, 476] on icon at bounding box center [701, 570] width 13 height 13
click at [33, 210] on div at bounding box center [29, 209] width 10 height 10
click at [31, 233] on div at bounding box center [29, 235] width 10 height 10
click at [36, 183] on div at bounding box center [30, 183] width 20 height 20
click at [700, 476] on icon at bounding box center [701, 570] width 13 height 13
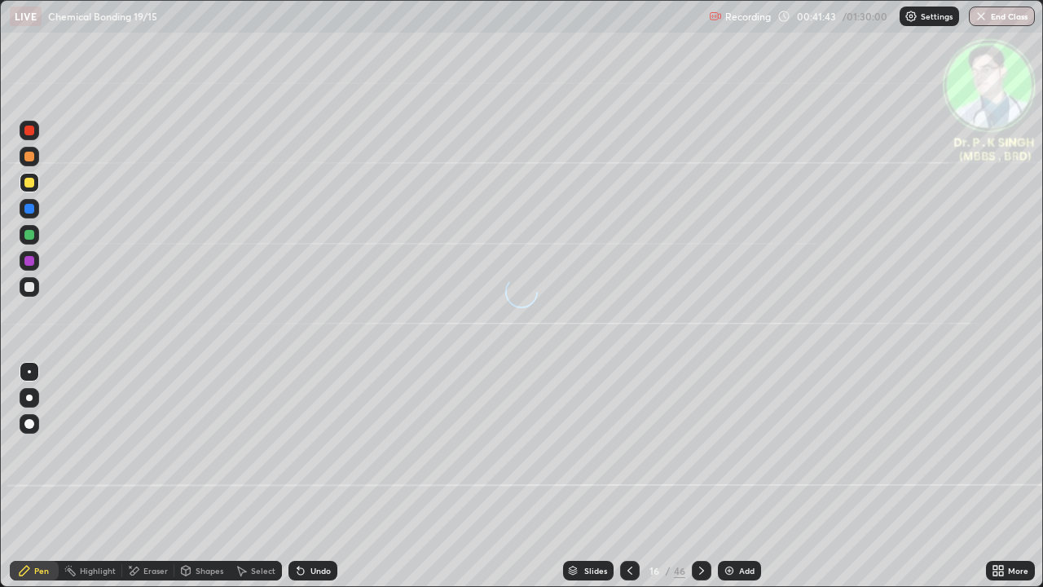
click at [30, 183] on div at bounding box center [29, 183] width 10 height 10
click at [140, 476] on div "Eraser" at bounding box center [148, 571] width 52 height 20
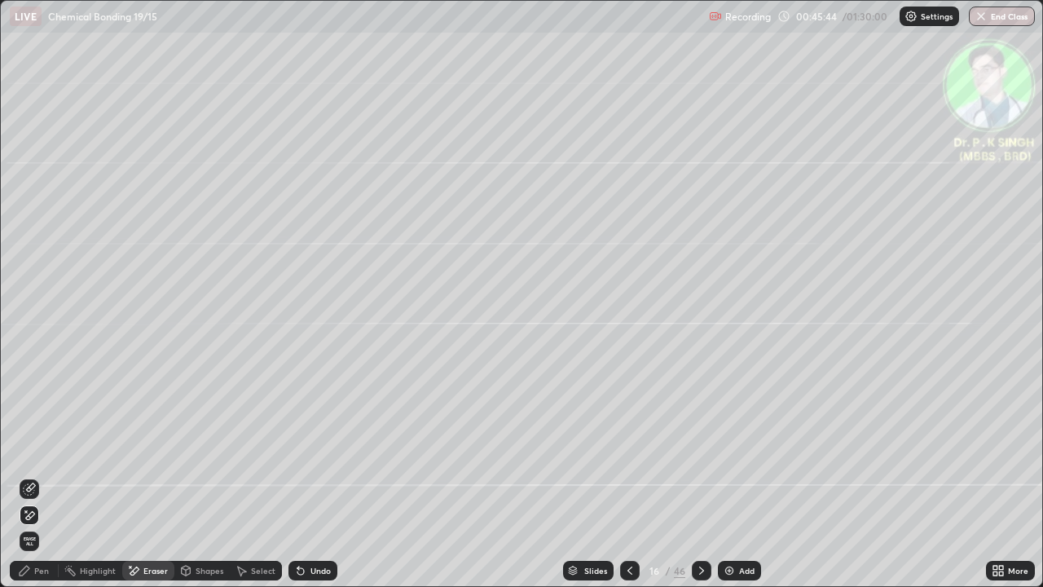
click at [26, 476] on icon at bounding box center [26, 511] width 2 height 2
click at [26, 476] on icon at bounding box center [25, 571] width 10 height 10
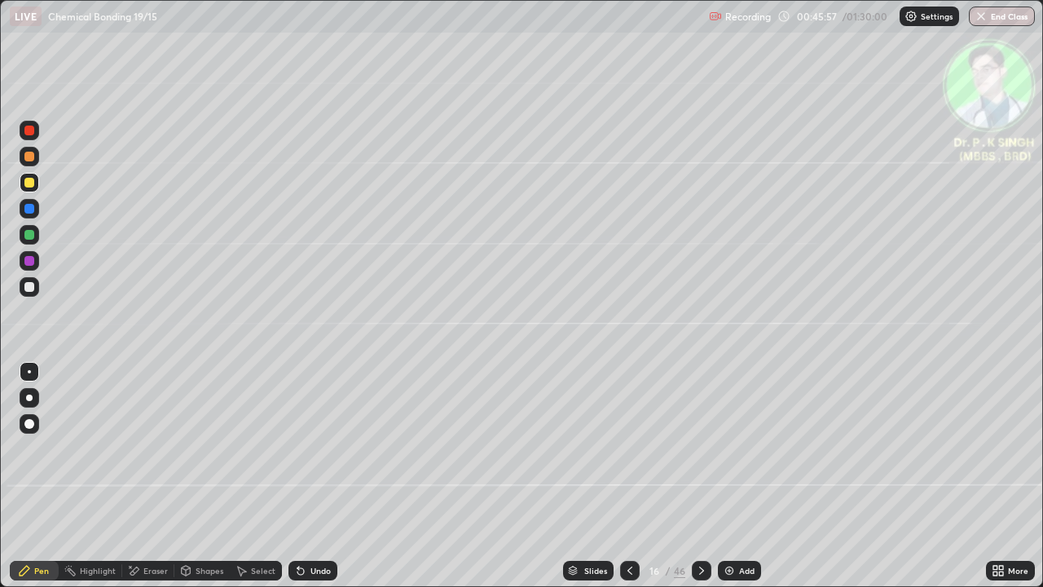
click at [705, 476] on div at bounding box center [702, 571] width 20 height 20
click at [634, 476] on div at bounding box center [630, 571] width 20 height 20
click at [702, 476] on icon at bounding box center [701, 570] width 13 height 13
click at [141, 476] on div "Eraser" at bounding box center [148, 571] width 52 height 20
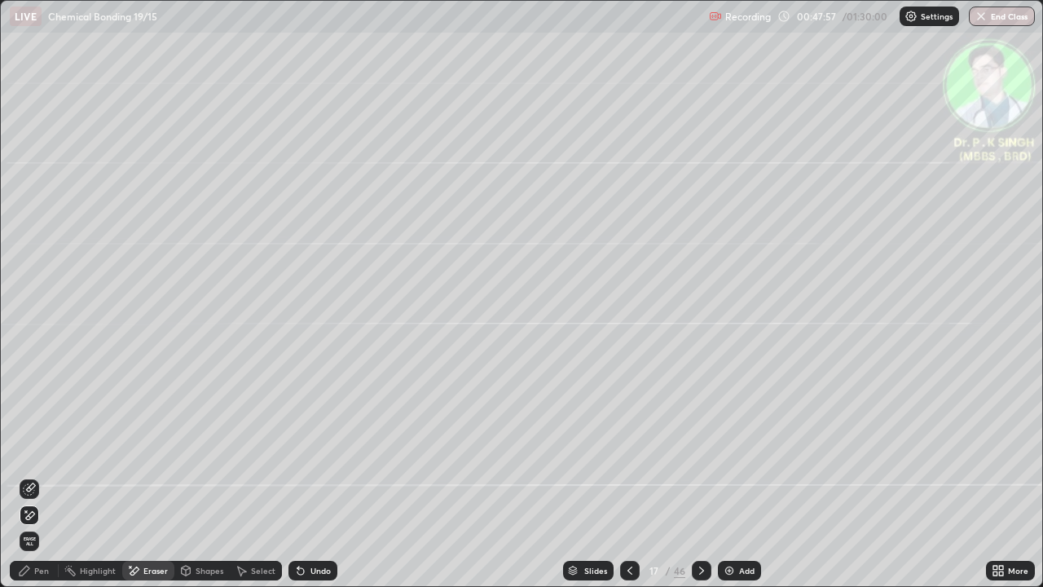
click at [130, 476] on icon at bounding box center [131, 567] width 2 height 2
click at [33, 476] on span "Erase all" at bounding box center [29, 541] width 18 height 10
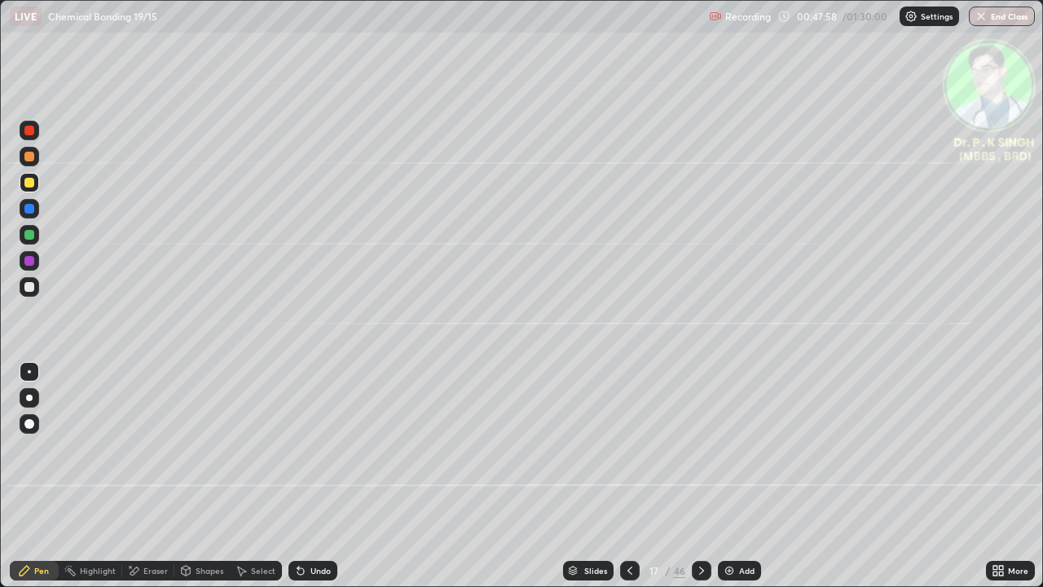
click at [33, 476] on div "Pen" at bounding box center [34, 571] width 49 height 20
click at [29, 182] on div at bounding box center [29, 183] width 10 height 10
click at [699, 476] on icon at bounding box center [701, 570] width 5 height 8
click at [30, 183] on div at bounding box center [29, 183] width 10 height 10
click at [628, 476] on icon at bounding box center [629, 570] width 13 height 13
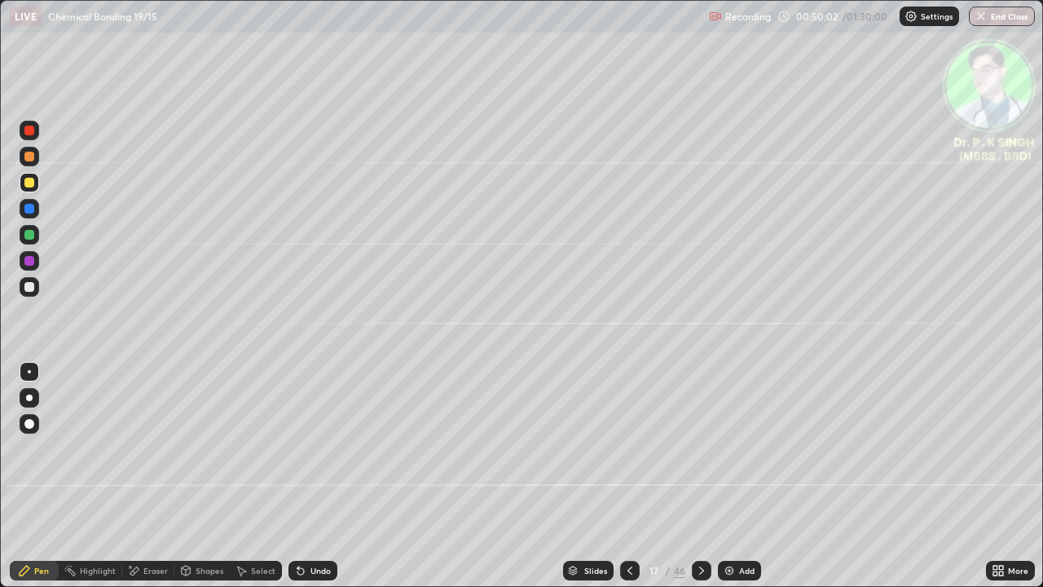
click at [680, 476] on div "46" at bounding box center [679, 570] width 11 height 15
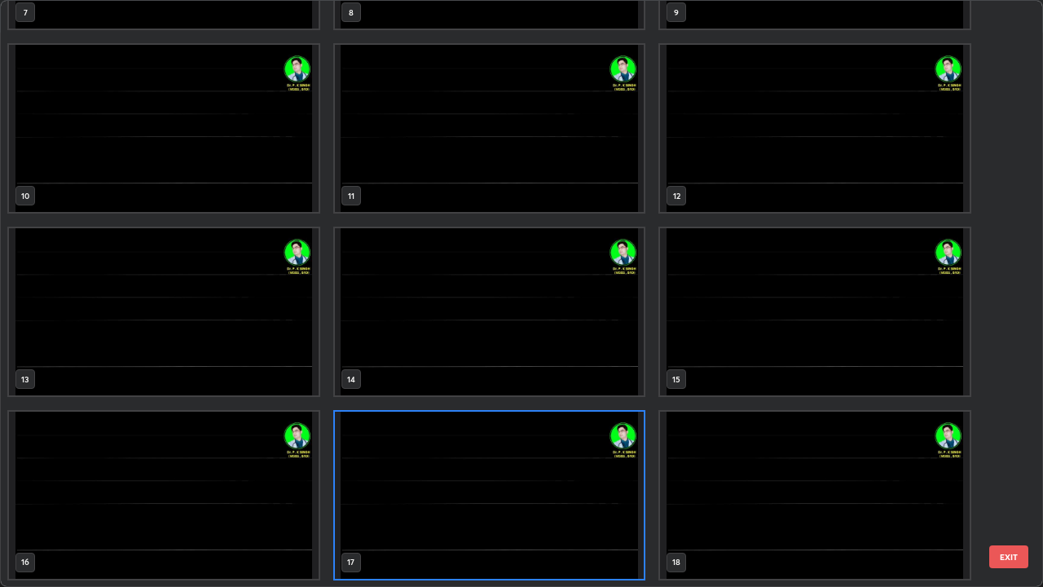
click at [553, 476] on img "grid" at bounding box center [490, 495] width 310 height 167
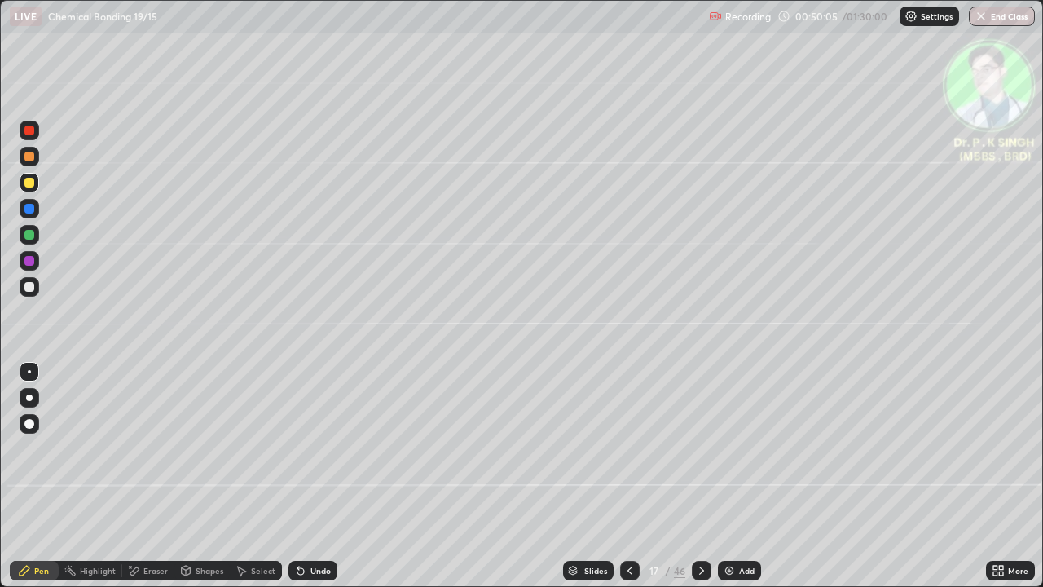
click at [701, 476] on div at bounding box center [702, 570] width 20 height 33
click at [700, 476] on icon at bounding box center [701, 570] width 13 height 13
click at [33, 210] on div at bounding box center [29, 209] width 10 height 10
click at [29, 183] on div at bounding box center [29, 183] width 10 height 10
click at [31, 180] on div at bounding box center [29, 183] width 10 height 10
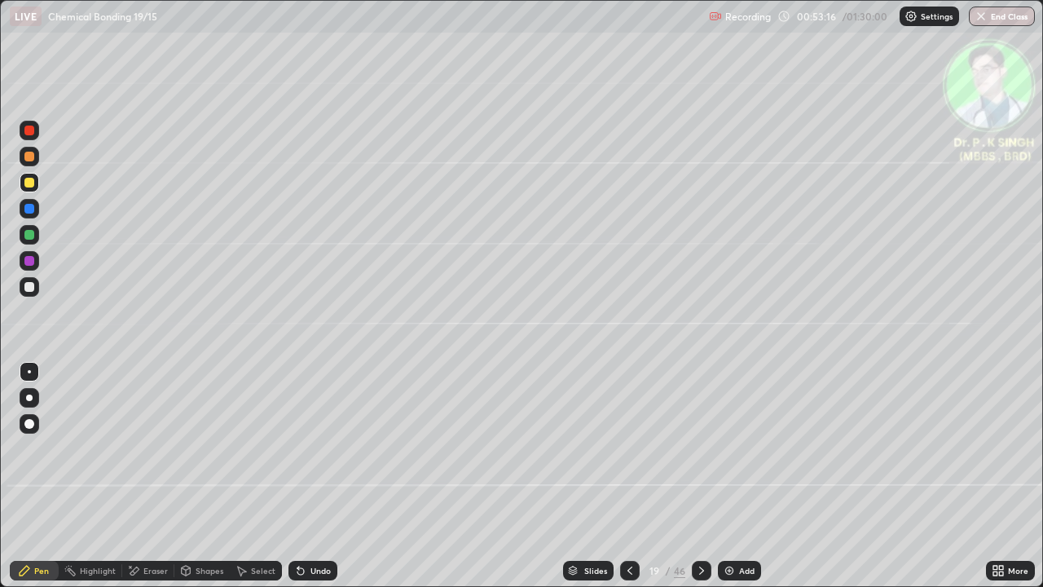
click at [137, 476] on icon at bounding box center [133, 571] width 13 height 14
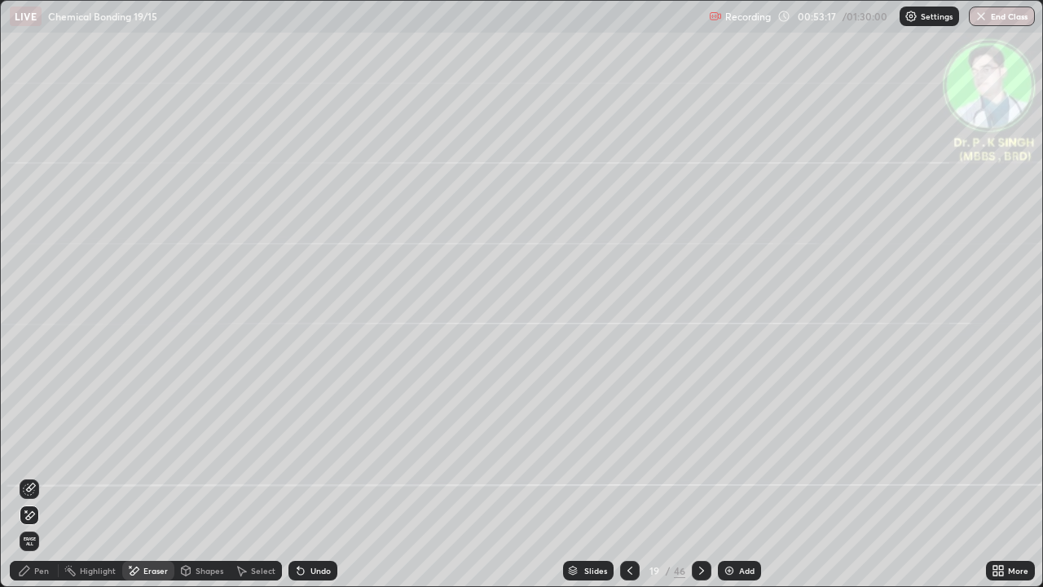
click at [33, 476] on icon at bounding box center [30, 515] width 9 height 8
click at [698, 476] on div at bounding box center [702, 570] width 20 height 33
click at [22, 476] on icon at bounding box center [25, 571] width 10 height 10
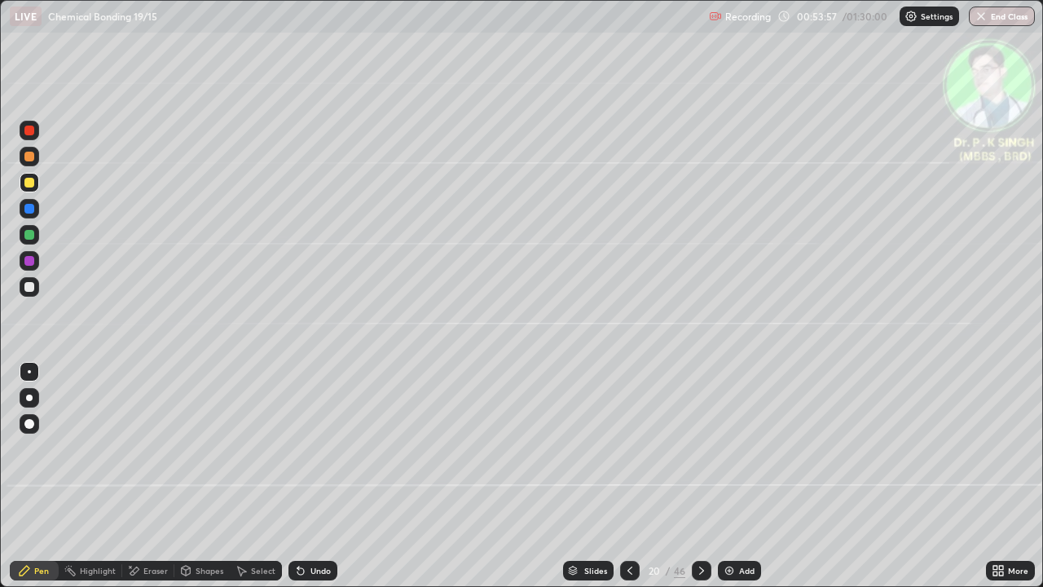
click at [621, 476] on div at bounding box center [630, 571] width 20 height 20
click at [701, 476] on icon at bounding box center [701, 570] width 13 height 13
click at [626, 476] on div at bounding box center [630, 571] width 20 height 20
click at [700, 476] on icon at bounding box center [701, 570] width 13 height 13
click at [702, 476] on icon at bounding box center [701, 570] width 13 height 13
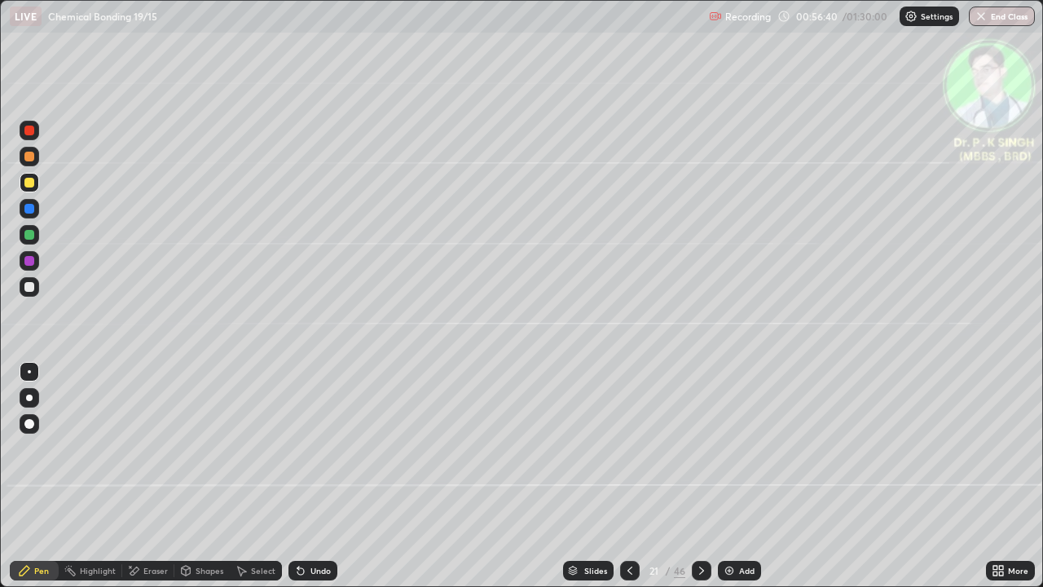
click at [29, 183] on div at bounding box center [29, 183] width 10 height 10
click at [629, 476] on icon at bounding box center [629, 570] width 13 height 13
click at [628, 476] on icon at bounding box center [629, 570] width 13 height 13
click at [626, 476] on icon at bounding box center [629, 570] width 13 height 13
click at [628, 476] on icon at bounding box center [629, 570] width 13 height 13
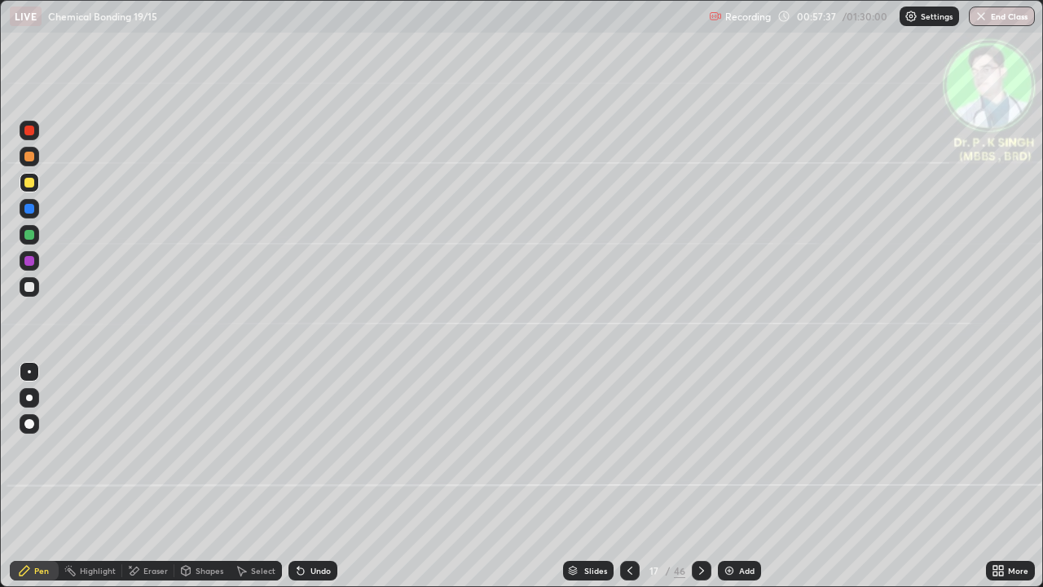
click at [628, 476] on icon at bounding box center [629, 570] width 13 height 13
click at [706, 476] on icon at bounding box center [701, 570] width 13 height 13
click at [700, 476] on icon at bounding box center [701, 570] width 13 height 13
click at [698, 476] on icon at bounding box center [701, 570] width 13 height 13
click at [699, 476] on icon at bounding box center [701, 570] width 5 height 8
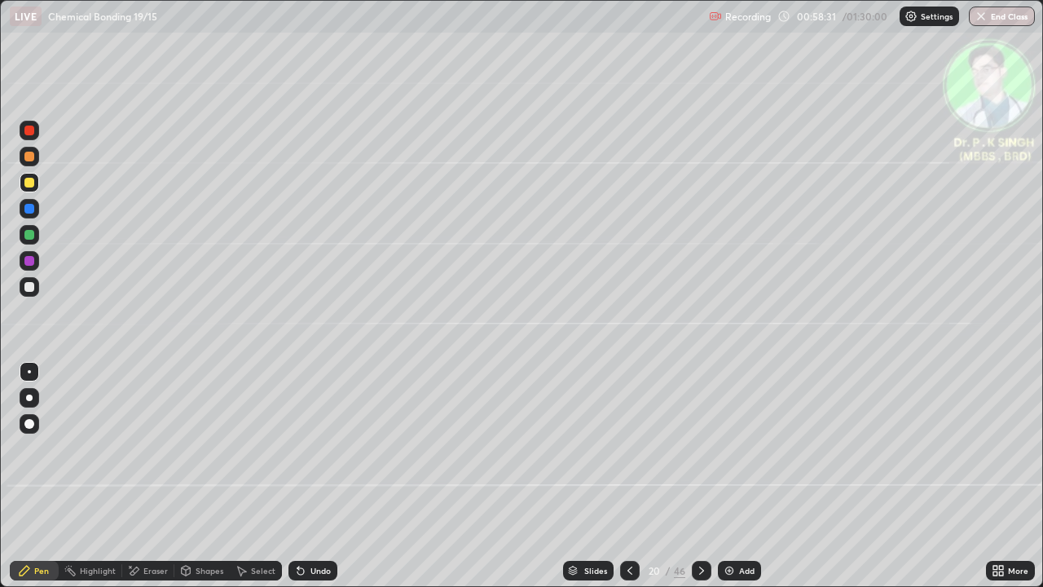
click at [701, 476] on div at bounding box center [702, 571] width 20 height 20
click at [32, 238] on div at bounding box center [29, 235] width 10 height 10
click at [620, 476] on div at bounding box center [630, 571] width 20 height 20
click at [699, 476] on icon at bounding box center [701, 570] width 5 height 8
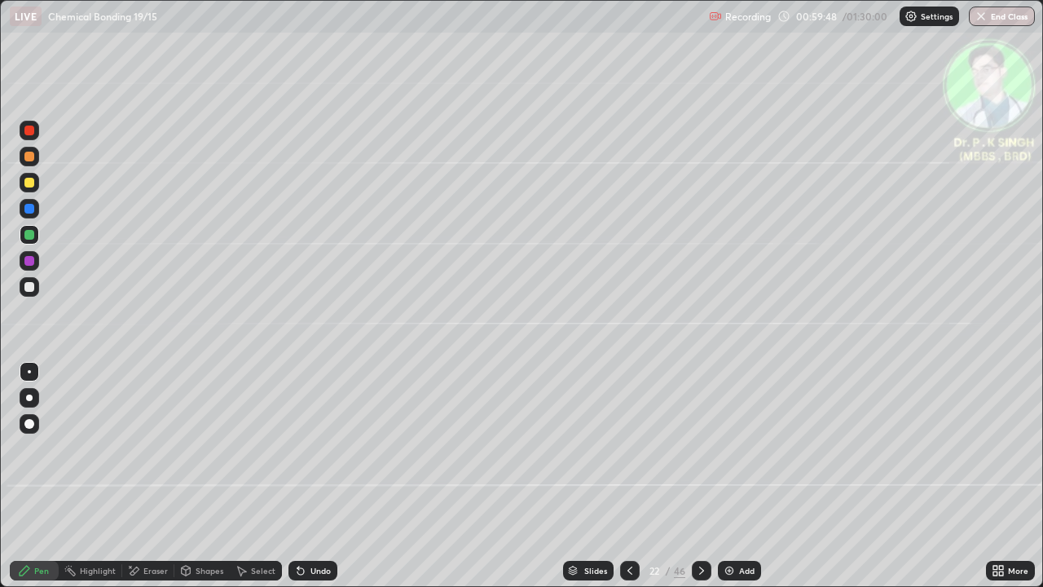
click at [29, 183] on div at bounding box center [29, 183] width 10 height 10
click at [701, 476] on div at bounding box center [702, 571] width 20 height 20
click at [631, 476] on icon at bounding box center [629, 570] width 13 height 13
click at [33, 236] on div at bounding box center [29, 235] width 10 height 10
click at [26, 207] on div at bounding box center [29, 209] width 10 height 10
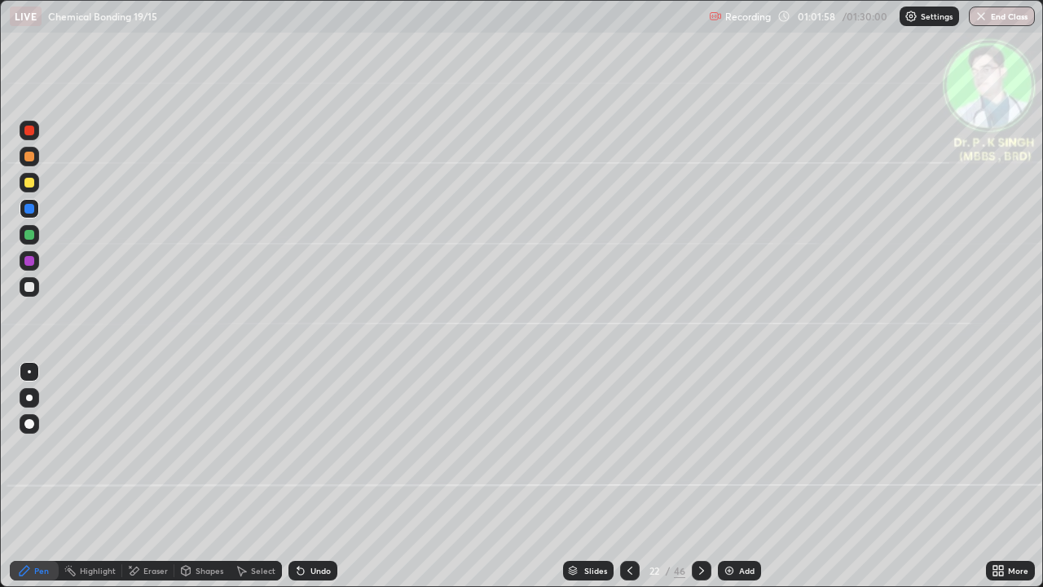
click at [31, 187] on div at bounding box center [29, 183] width 10 height 10
click at [33, 183] on div at bounding box center [29, 183] width 10 height 10
click at [702, 476] on icon at bounding box center [701, 570] width 13 height 13
click at [136, 476] on icon at bounding box center [134, 570] width 9 height 8
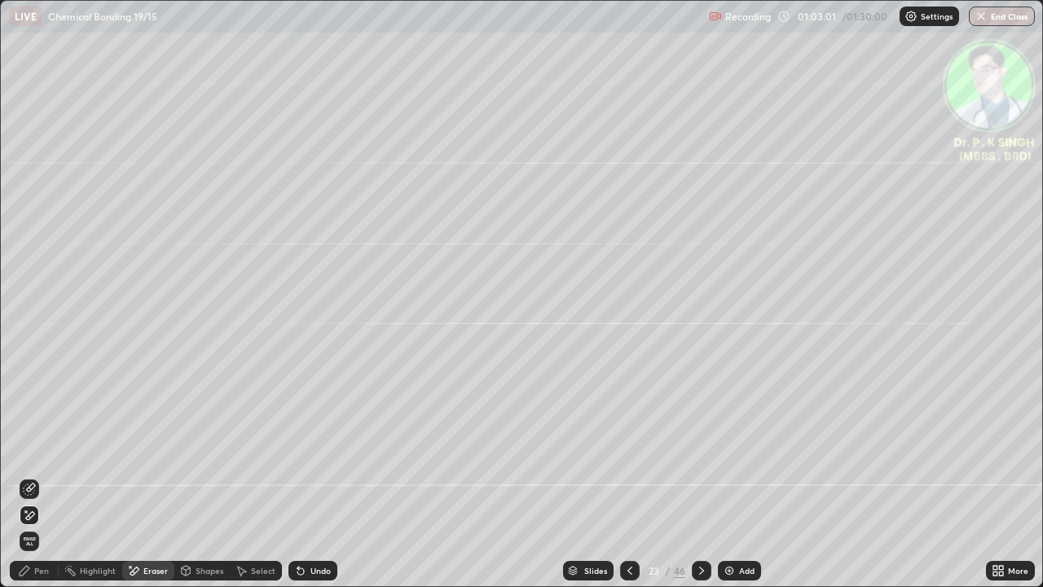
click at [34, 476] on span "Erase all" at bounding box center [29, 541] width 18 height 10
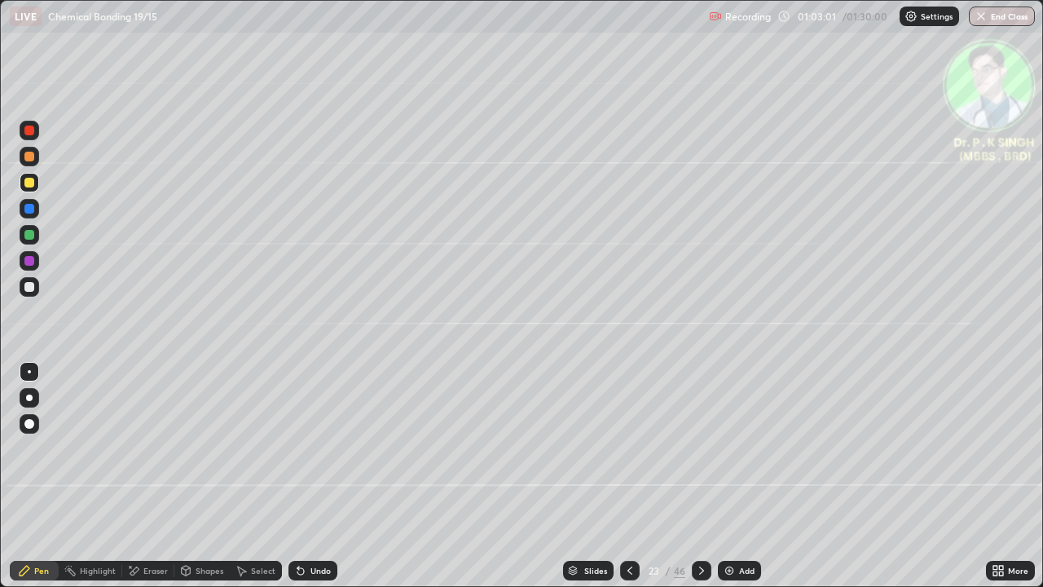
click at [28, 211] on div at bounding box center [29, 209] width 10 height 10
click at [33, 182] on div at bounding box center [29, 183] width 10 height 10
click at [30, 183] on div at bounding box center [29, 183] width 10 height 10
click at [702, 476] on icon at bounding box center [701, 570] width 5 height 8
click at [37, 236] on div at bounding box center [30, 235] width 20 height 20
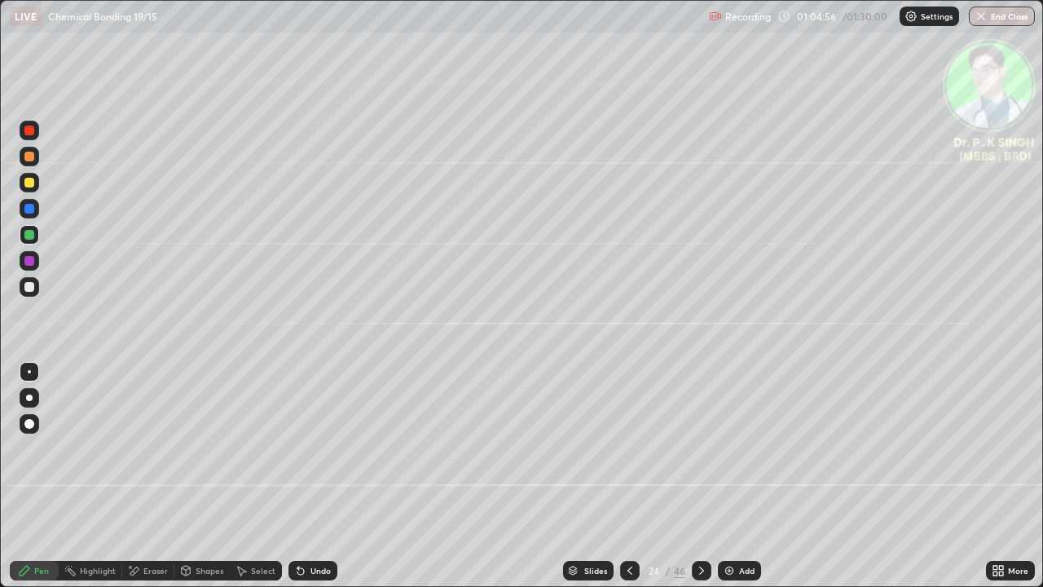
click at [33, 183] on div at bounding box center [29, 183] width 10 height 10
click at [705, 476] on div at bounding box center [702, 570] width 20 height 33
click at [33, 209] on div at bounding box center [29, 209] width 10 height 10
click at [29, 183] on div at bounding box center [29, 183] width 10 height 10
click at [695, 476] on icon at bounding box center [701, 570] width 13 height 13
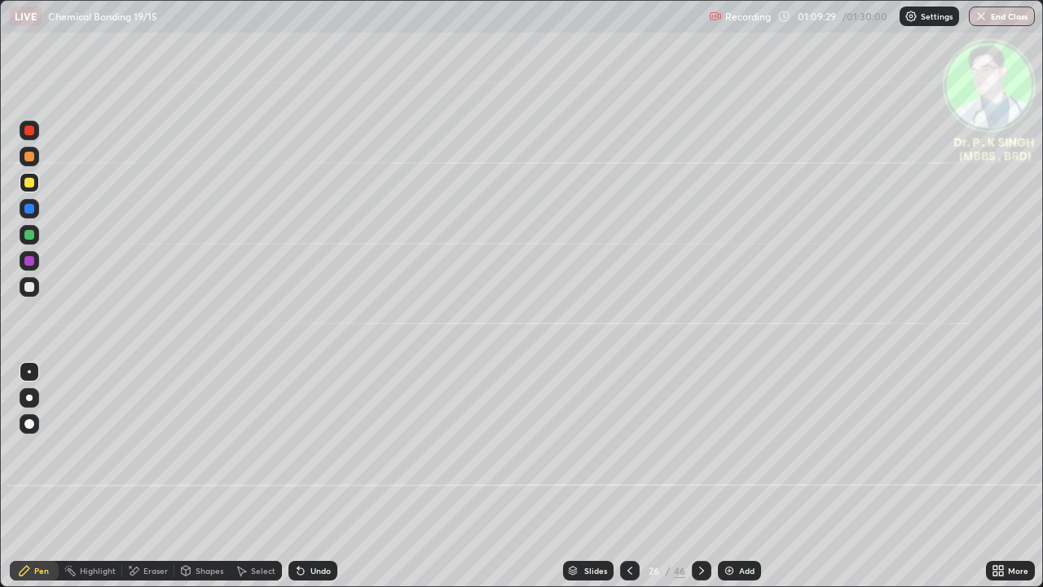
click at [37, 189] on div at bounding box center [30, 183] width 20 height 20
click at [698, 476] on icon at bounding box center [701, 570] width 13 height 13
click at [692, 476] on div at bounding box center [702, 571] width 20 height 20
click at [680, 476] on div "46" at bounding box center [679, 570] width 11 height 15
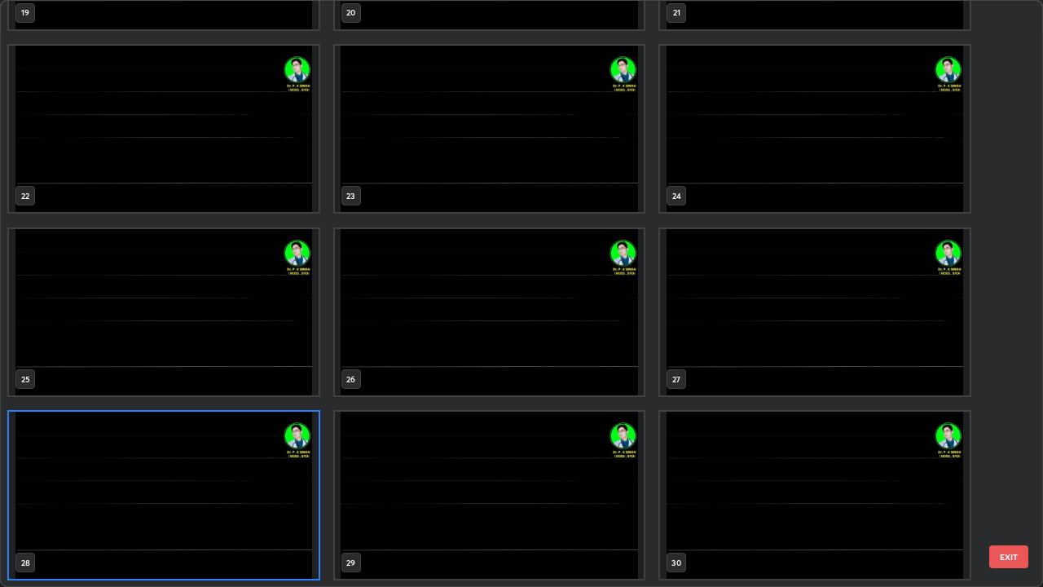
click at [450, 445] on img "grid" at bounding box center [490, 495] width 310 height 167
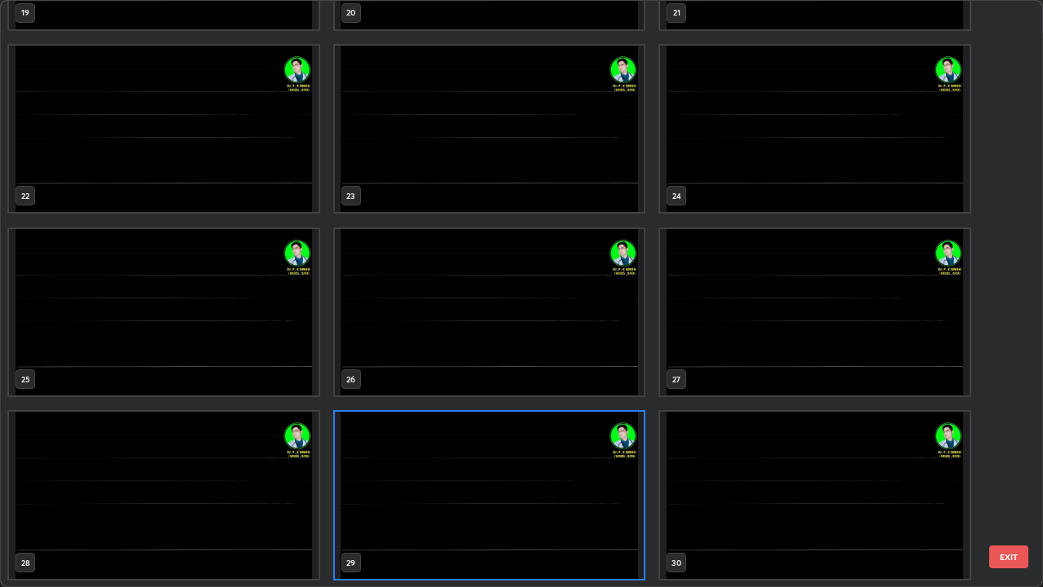
click at [453, 442] on img "grid" at bounding box center [490, 495] width 310 height 167
click at [450, 443] on img "grid" at bounding box center [490, 495] width 310 height 167
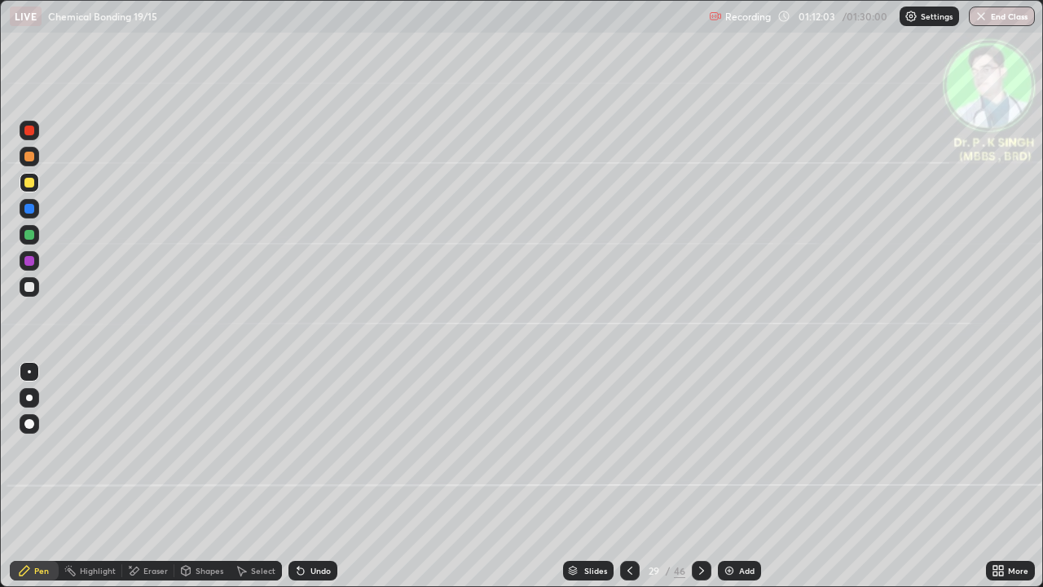
click at [631, 476] on icon at bounding box center [629, 570] width 13 height 13
click at [627, 476] on icon at bounding box center [629, 570] width 13 height 13
click at [609, 476] on div "Slides" at bounding box center [588, 571] width 51 height 20
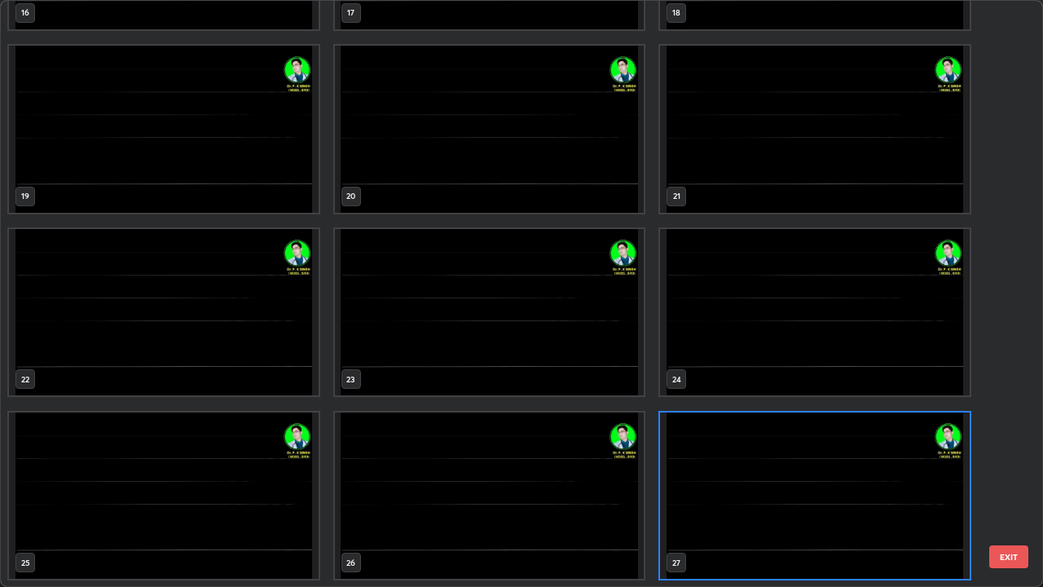
click at [737, 472] on img "grid" at bounding box center [815, 495] width 310 height 167
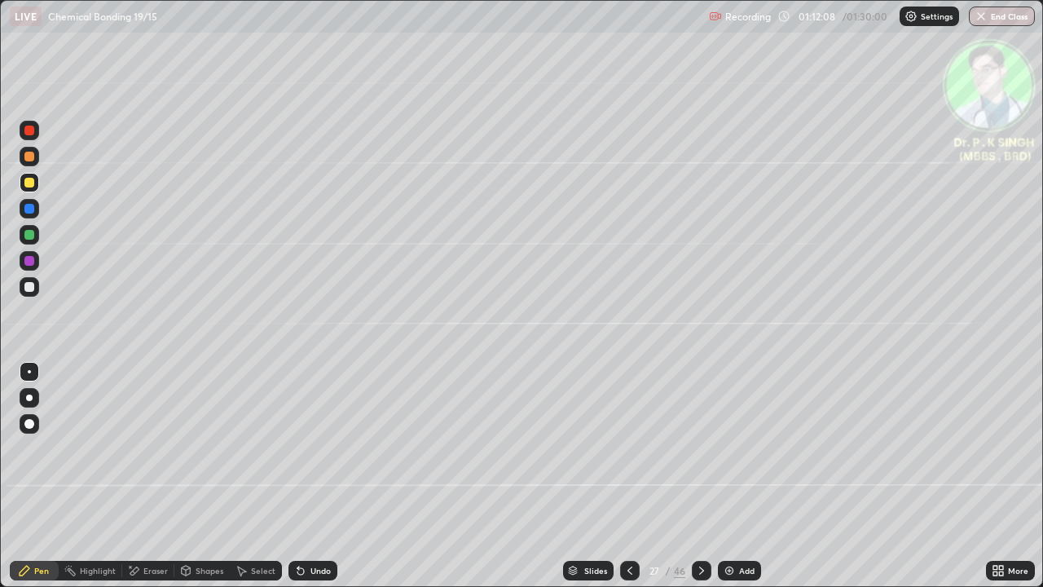
click at [628, 476] on icon at bounding box center [629, 570] width 13 height 13
click at [701, 476] on icon at bounding box center [701, 570] width 13 height 13
click at [33, 181] on div at bounding box center [29, 183] width 10 height 10
click at [29, 183] on div at bounding box center [29, 183] width 10 height 10
click at [703, 476] on icon at bounding box center [701, 570] width 13 height 13
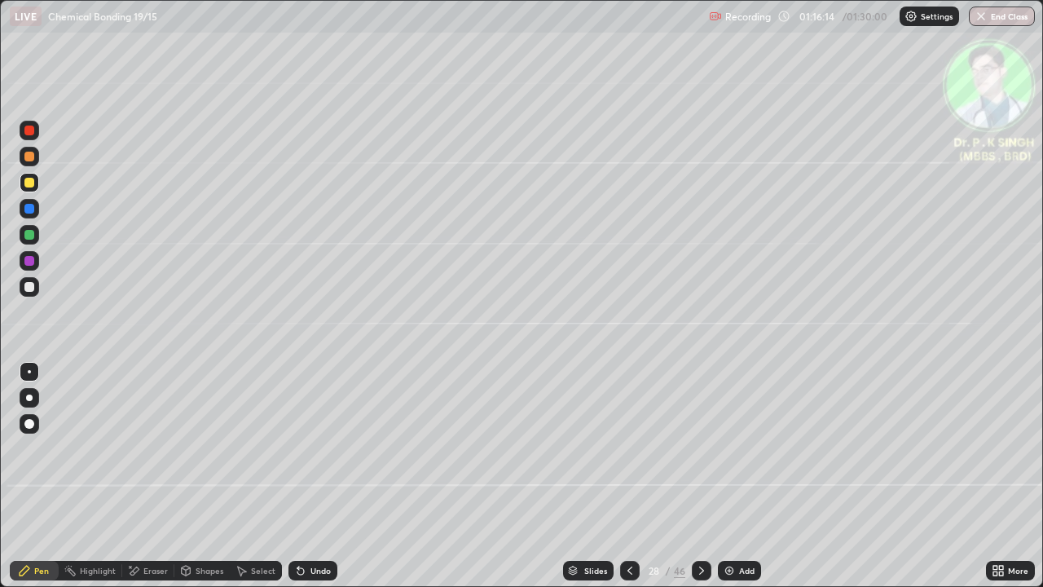
click at [696, 476] on div at bounding box center [702, 571] width 20 height 20
click at [133, 476] on icon at bounding box center [133, 571] width 13 height 14
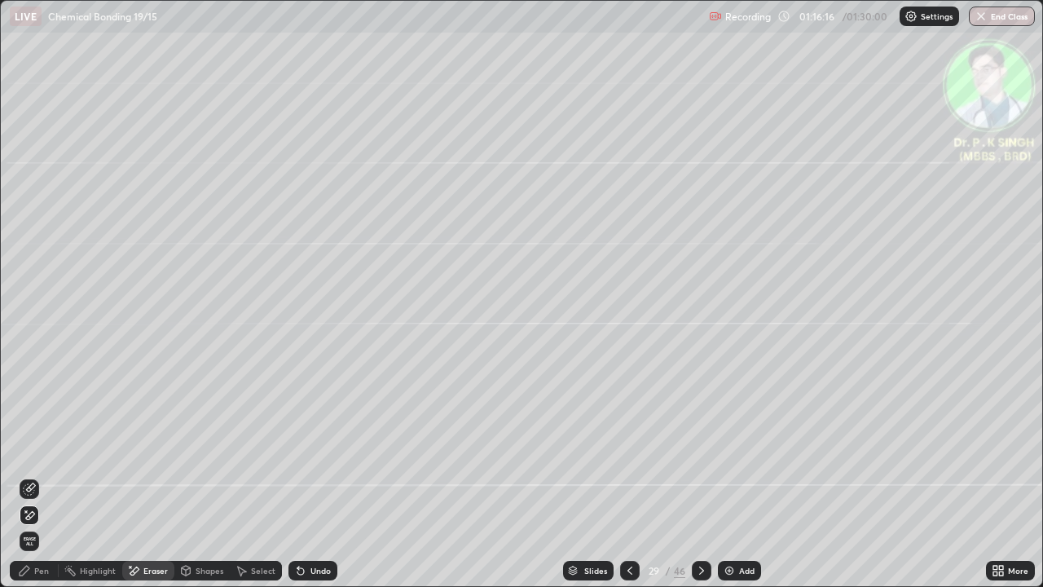
click at [29, 476] on span "Erase all" at bounding box center [29, 541] width 18 height 10
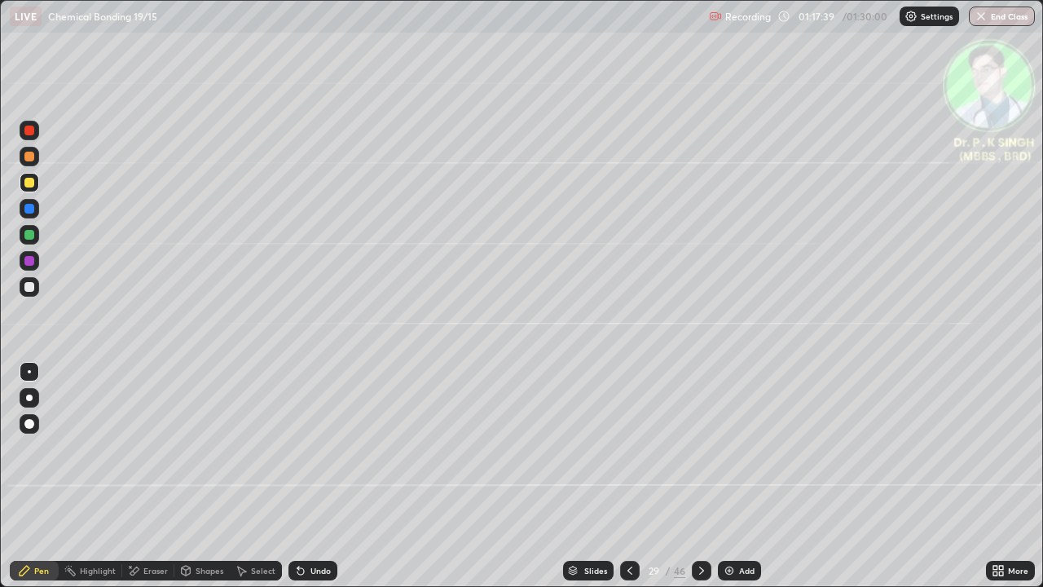
click at [630, 476] on icon at bounding box center [629, 570] width 13 height 13
click at [702, 476] on div at bounding box center [702, 571] width 20 height 20
click at [140, 476] on div "Eraser" at bounding box center [148, 571] width 52 height 20
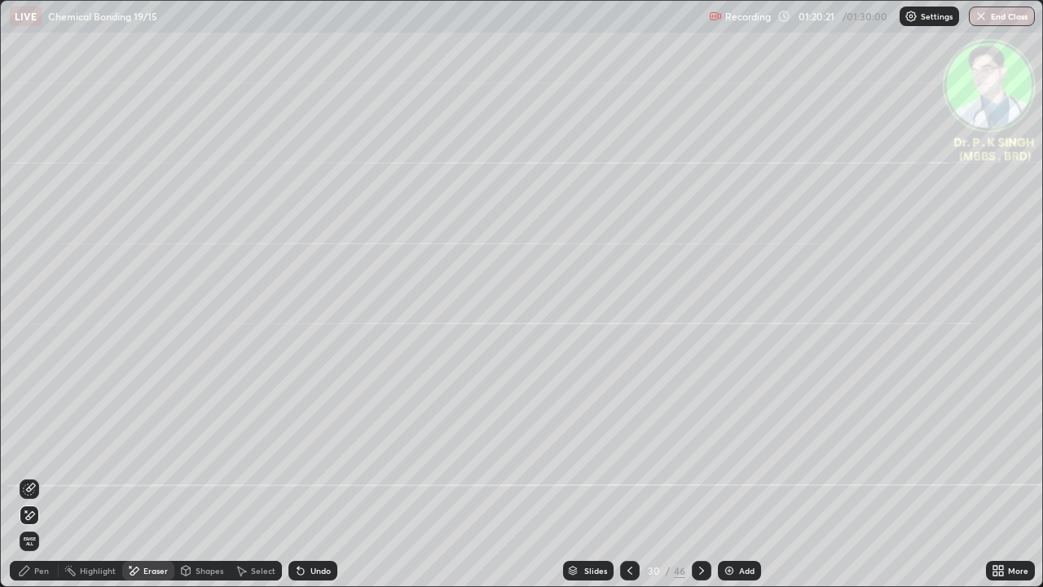
click at [33, 476] on icon at bounding box center [30, 515] width 9 height 8
click at [36, 476] on div "Pen" at bounding box center [41, 570] width 15 height 8
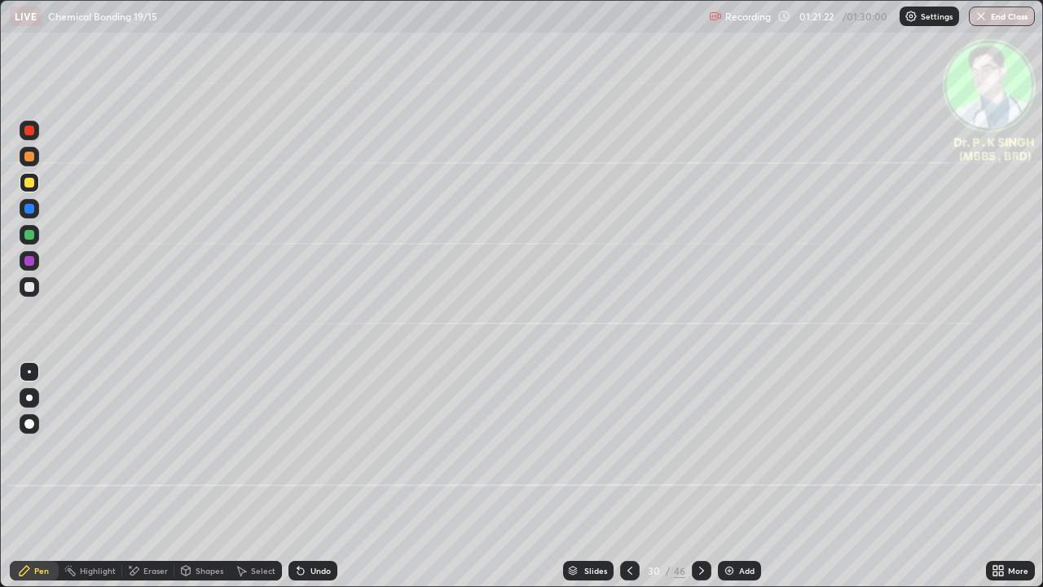
click at [701, 476] on icon at bounding box center [701, 570] width 13 height 13
click at [636, 476] on div at bounding box center [630, 570] width 20 height 33
click at [701, 476] on icon at bounding box center [701, 570] width 13 height 13
click at [143, 476] on div "Eraser" at bounding box center [155, 570] width 24 height 8
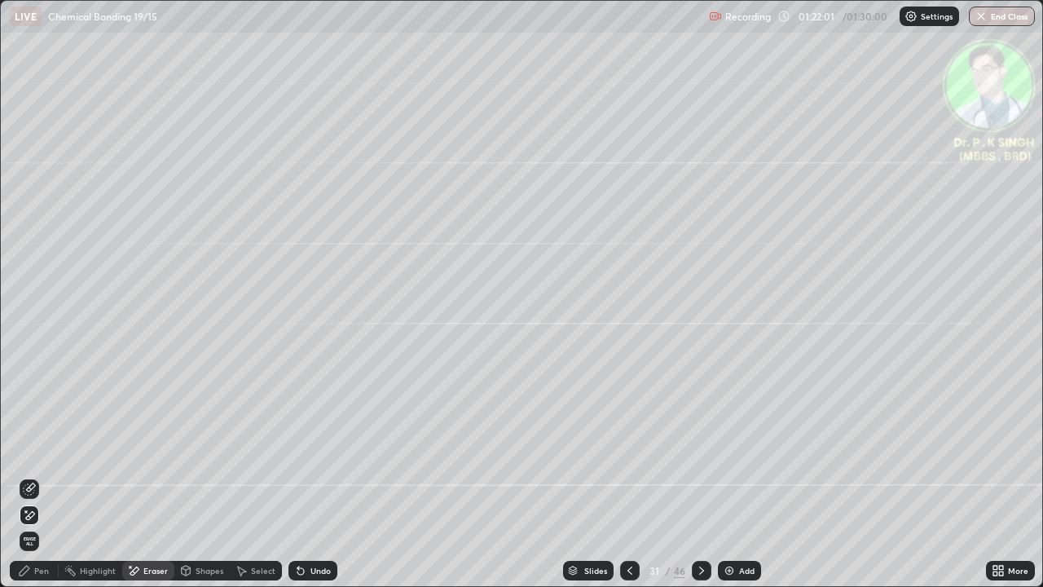
click at [29, 476] on span "Erase all" at bounding box center [29, 541] width 18 height 10
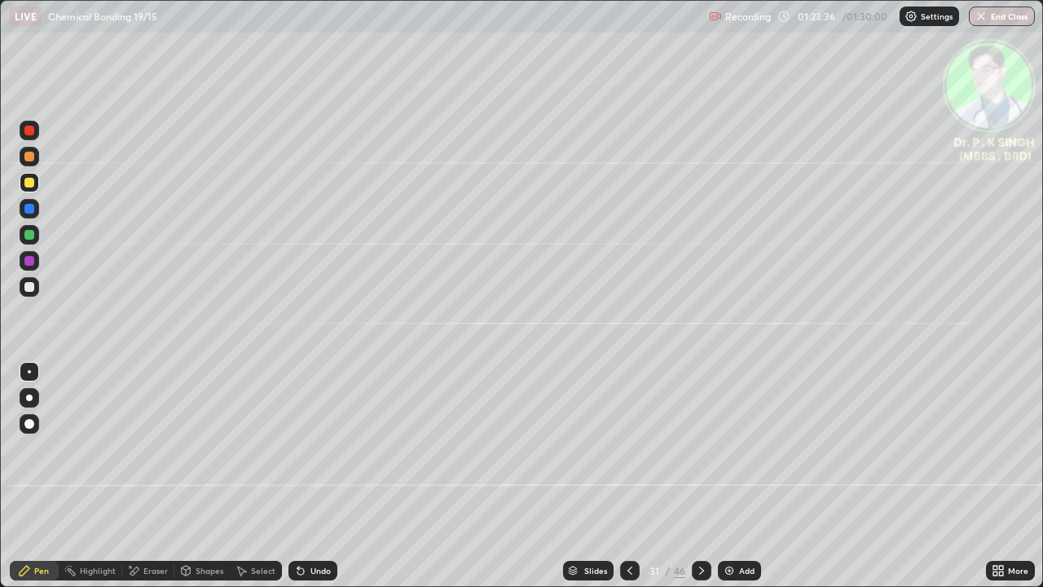
click at [627, 476] on icon at bounding box center [629, 570] width 13 height 13
click at [700, 476] on icon at bounding box center [701, 570] width 13 height 13
click at [699, 476] on icon at bounding box center [701, 570] width 13 height 13
click at [134, 476] on icon at bounding box center [133, 571] width 13 height 14
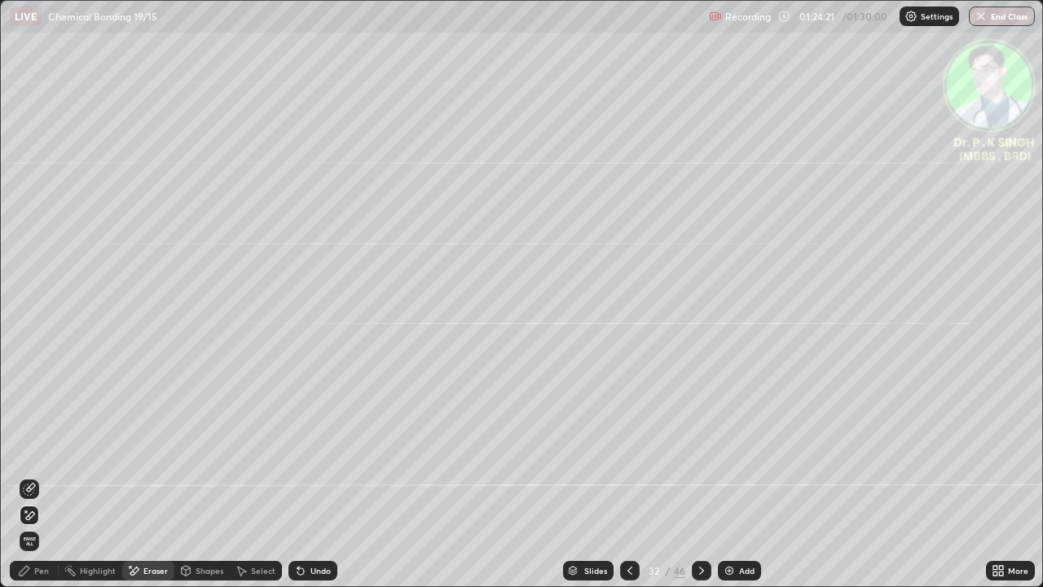
click at [30, 476] on icon at bounding box center [24, 570] width 13 height 13
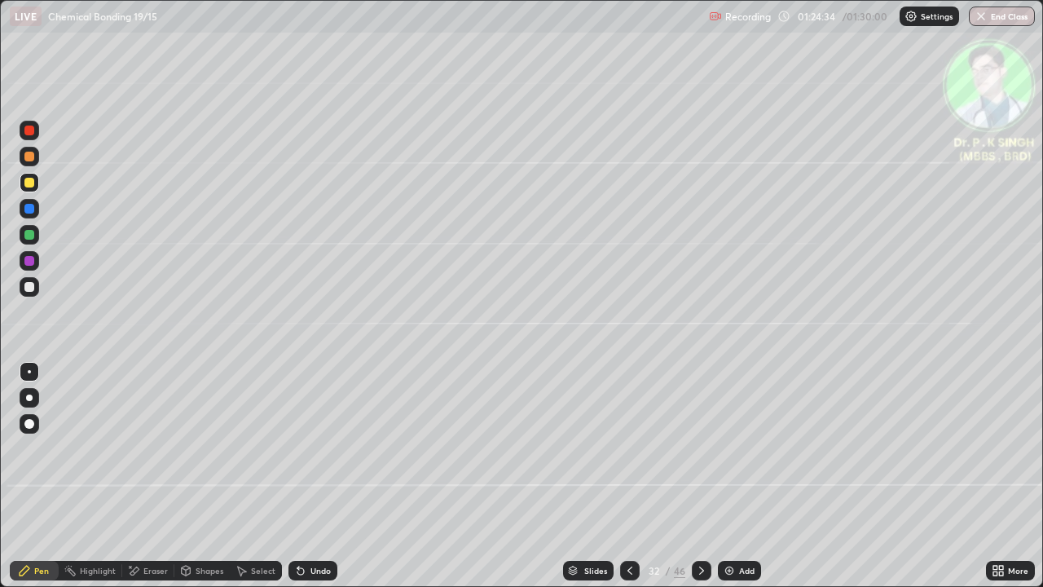
click at [143, 476] on div "Eraser" at bounding box center [148, 571] width 52 height 20
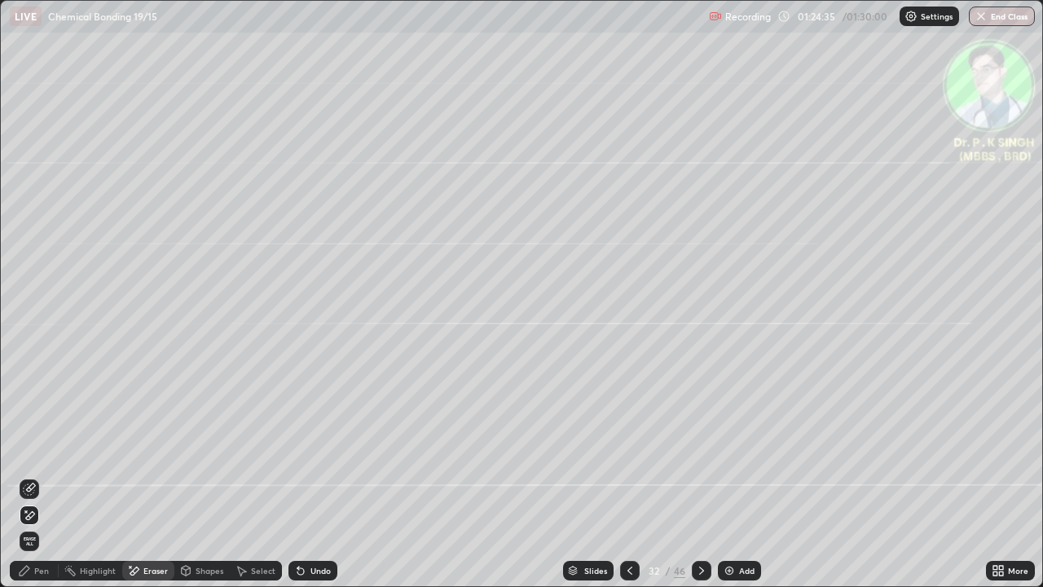
click at [34, 476] on icon at bounding box center [29, 516] width 13 height 14
click at [39, 476] on div "Pen" at bounding box center [41, 570] width 15 height 8
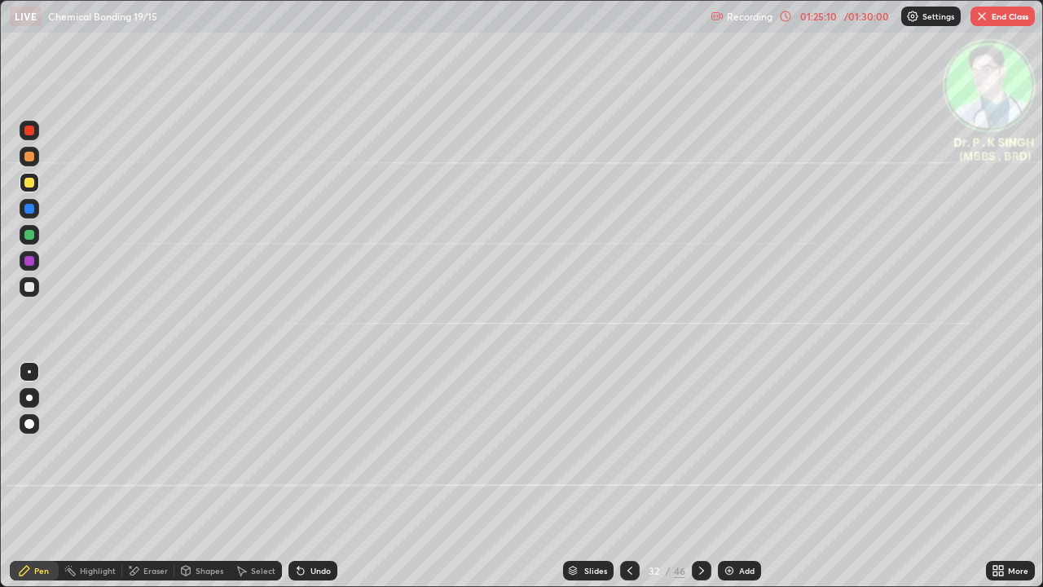
click at [1009, 18] on button "End Class" at bounding box center [1003, 17] width 64 height 20
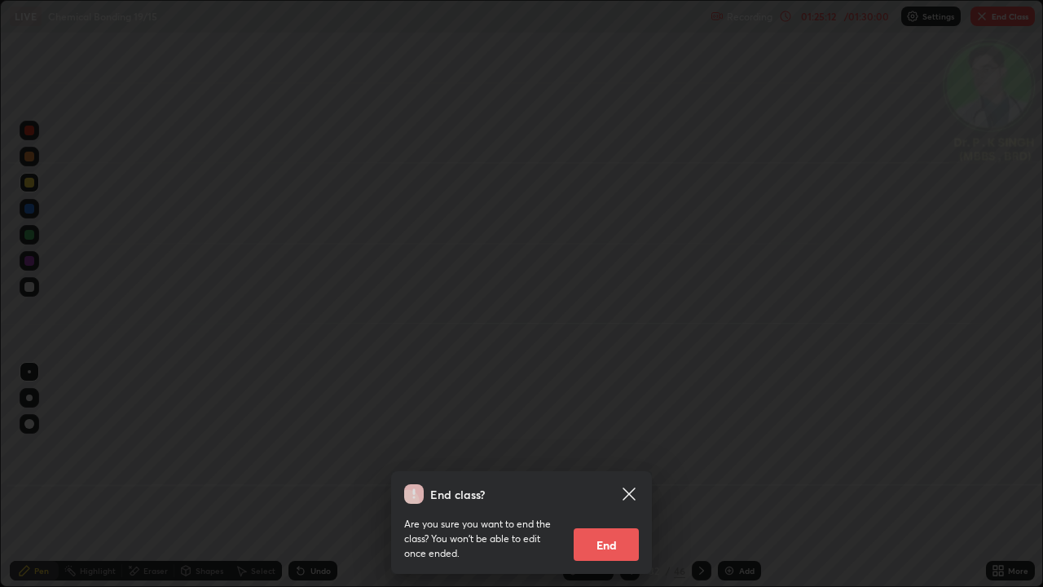
click at [595, 476] on button "End" at bounding box center [606, 544] width 65 height 33
